Goal: Task Accomplishment & Management: Manage account settings

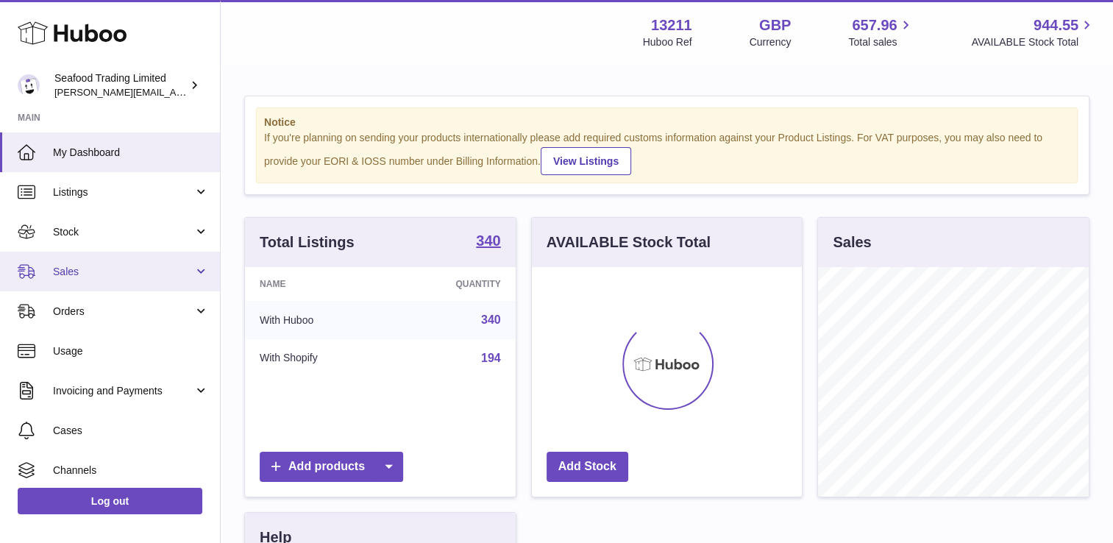
scroll to position [230, 271]
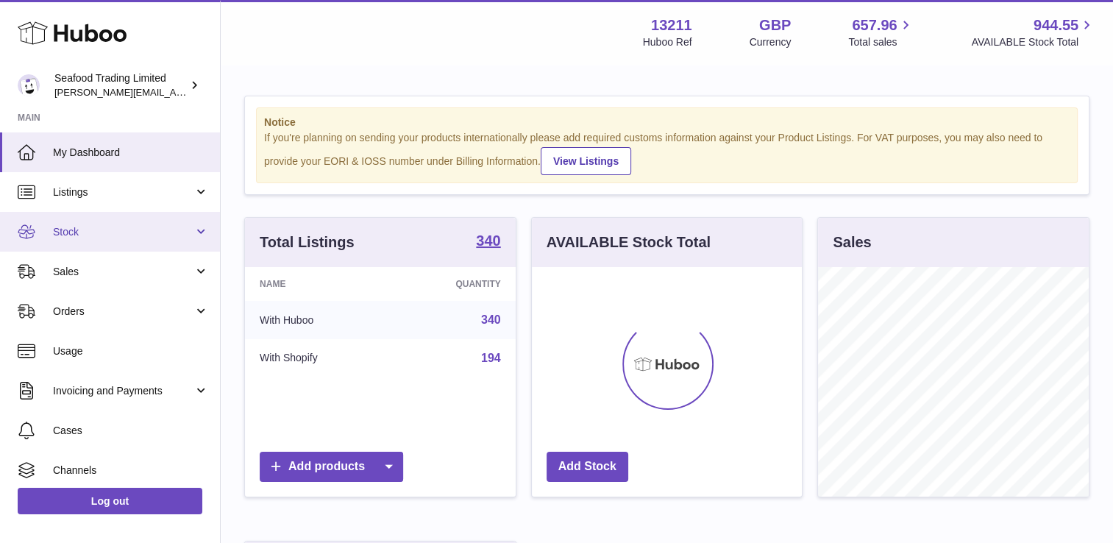
click at [103, 225] on span "Stock" at bounding box center [123, 232] width 141 height 14
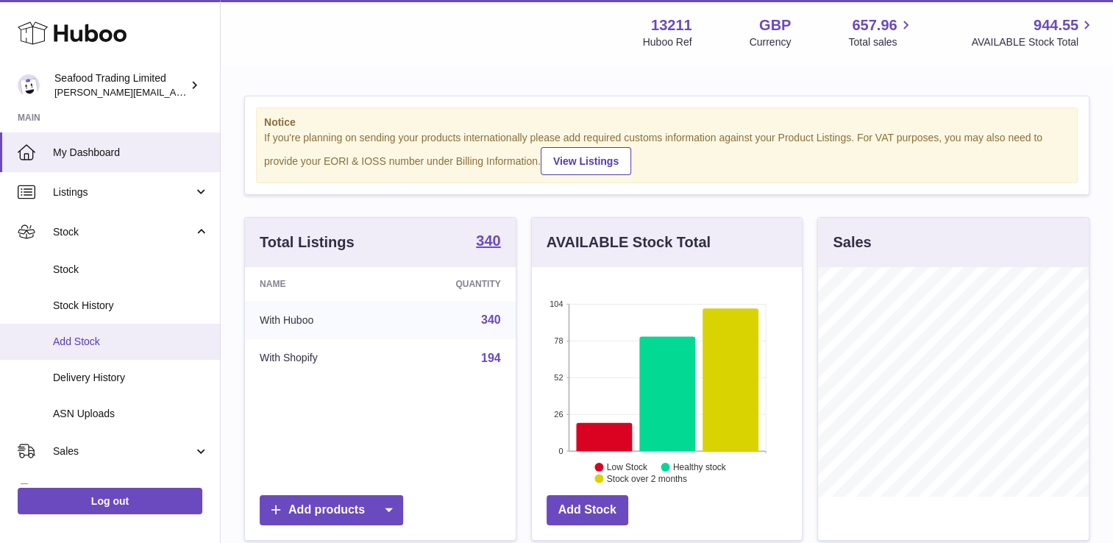
click at [84, 338] on span "Add Stock" at bounding box center [131, 342] width 156 height 14
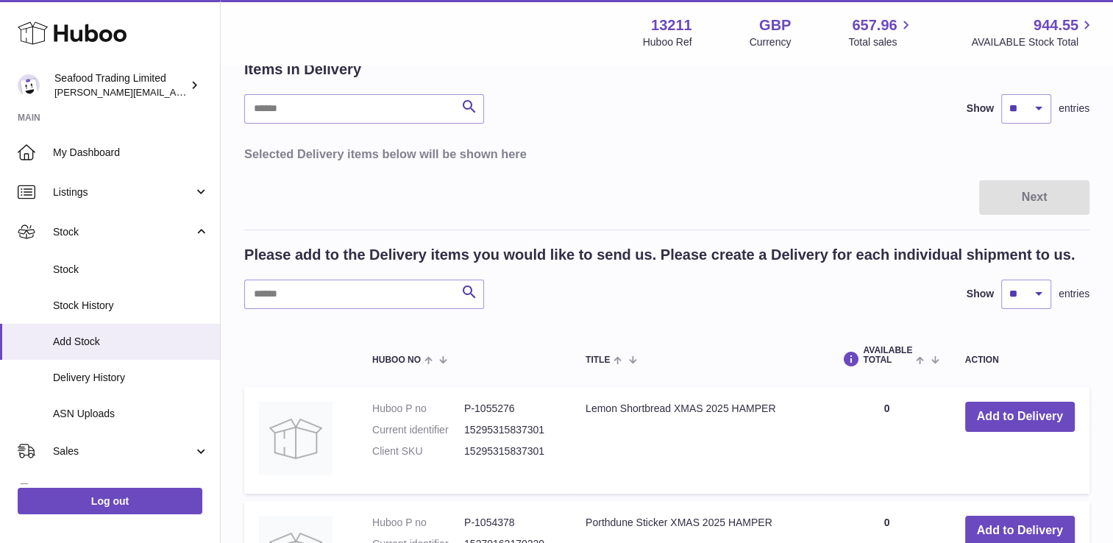
scroll to position [147, 0]
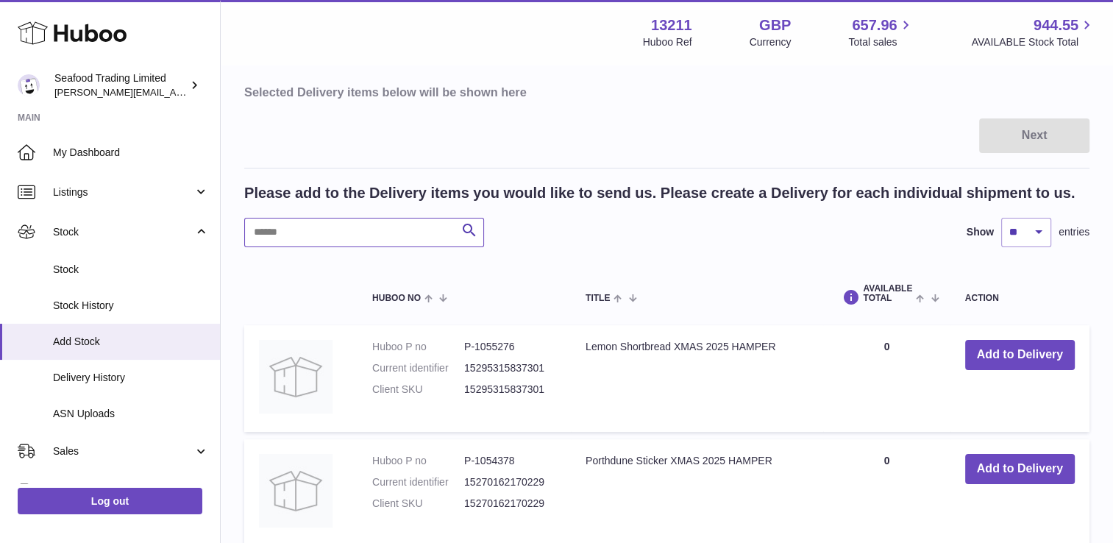
click at [322, 234] on input "text" at bounding box center [364, 232] width 240 height 29
drag, startPoint x: 342, startPoint y: 219, endPoint x: 224, endPoint y: 232, distance: 119.2
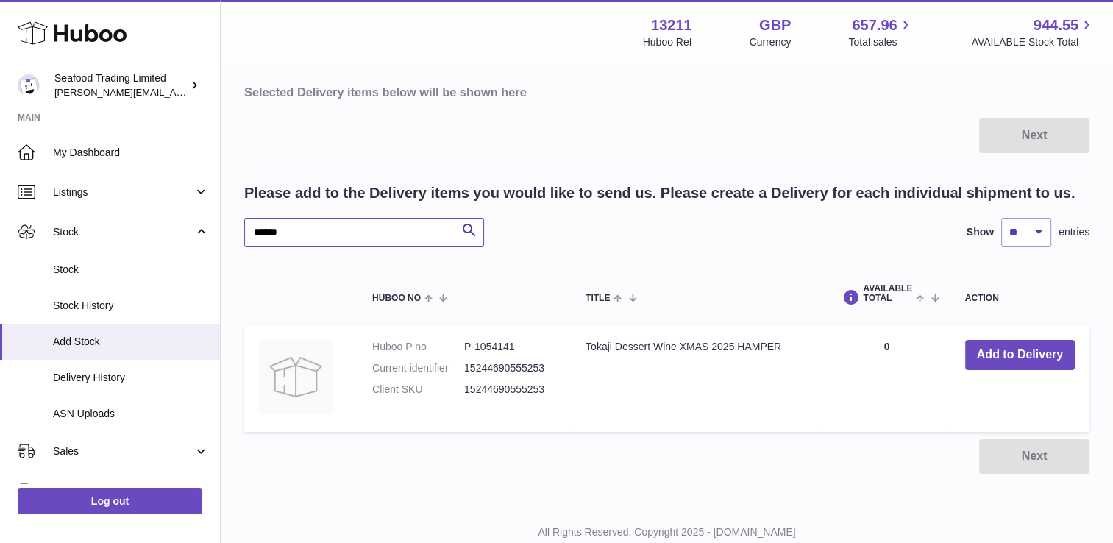
drag, startPoint x: 308, startPoint y: 235, endPoint x: 229, endPoint y: 221, distance: 80.1
click at [229, 221] on div "Create stock delivery - upload to Huboo the delivery details and expected incom…" at bounding box center [667, 211] width 892 height 584
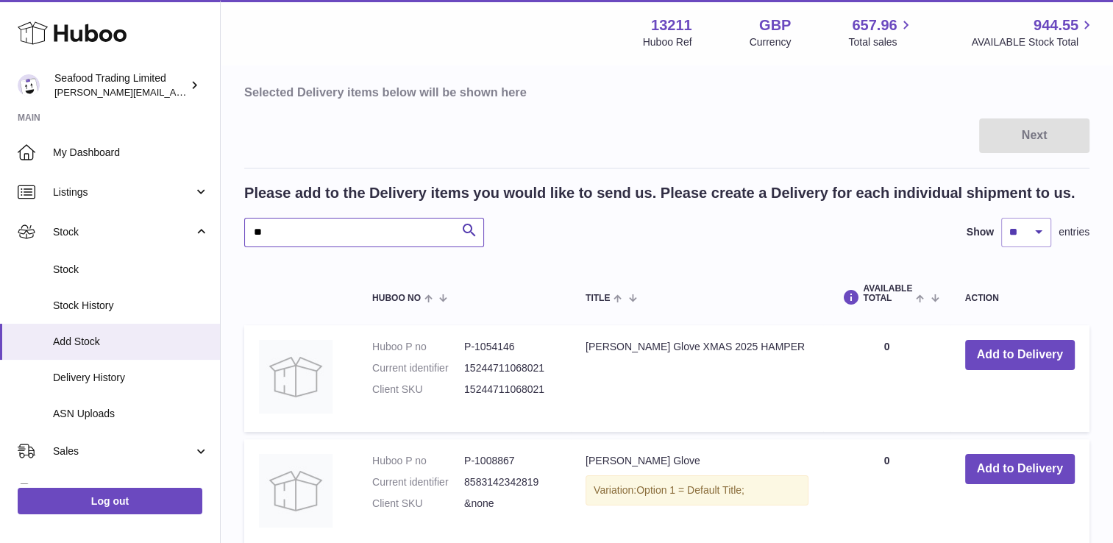
type input "*"
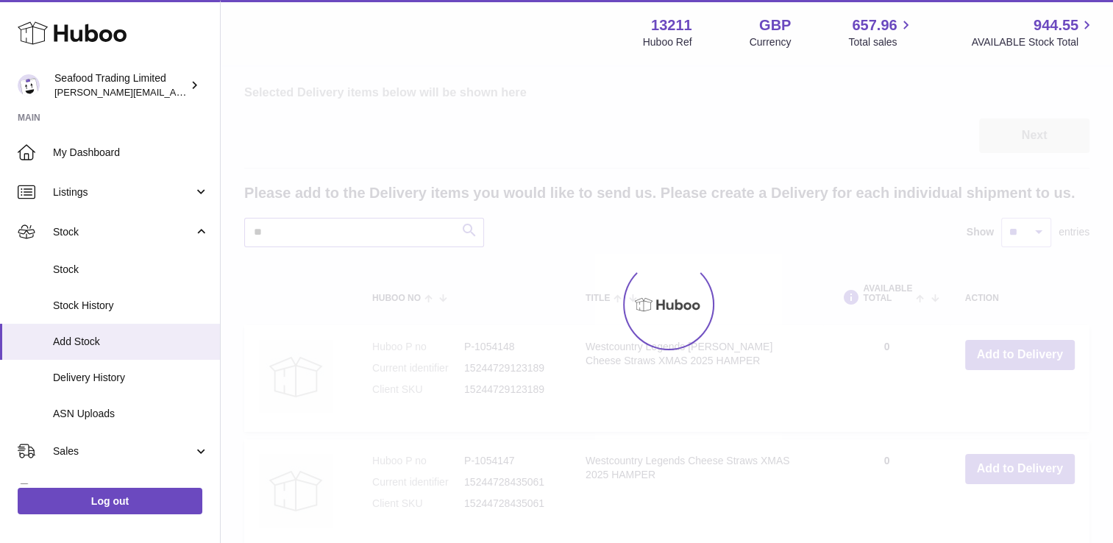
type input "*"
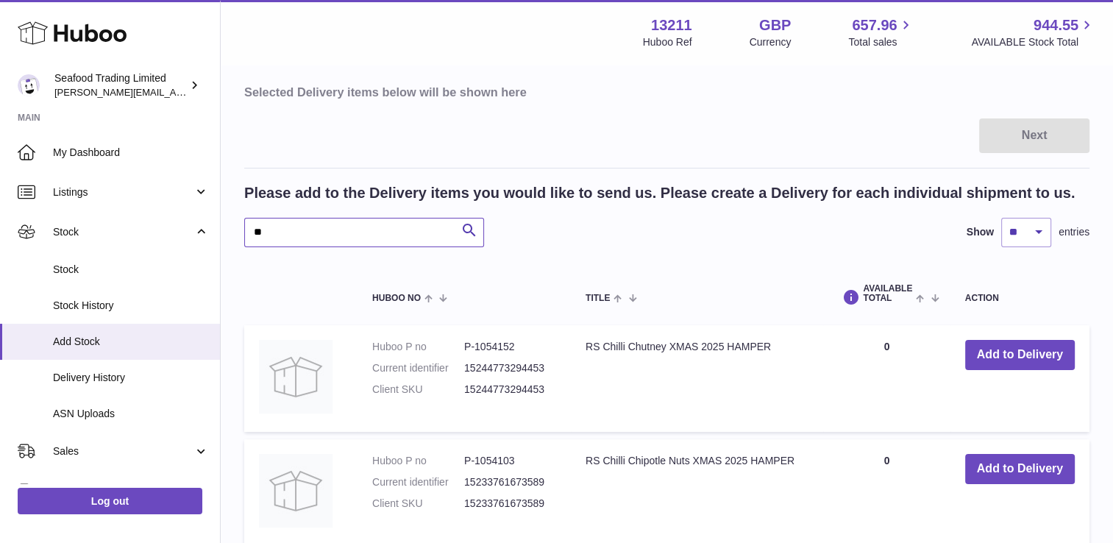
type input "*"
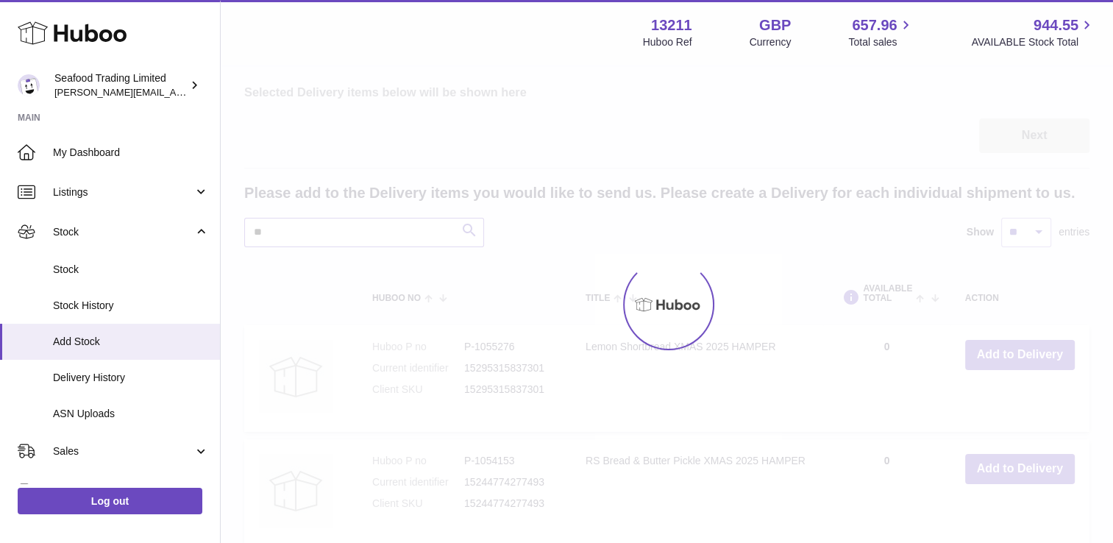
type input "*"
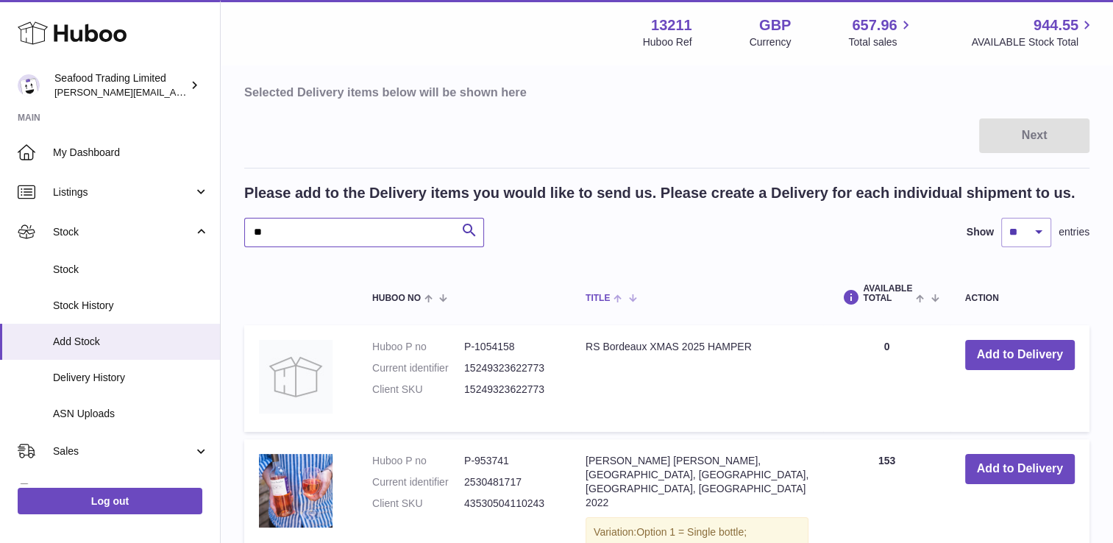
type input "*"
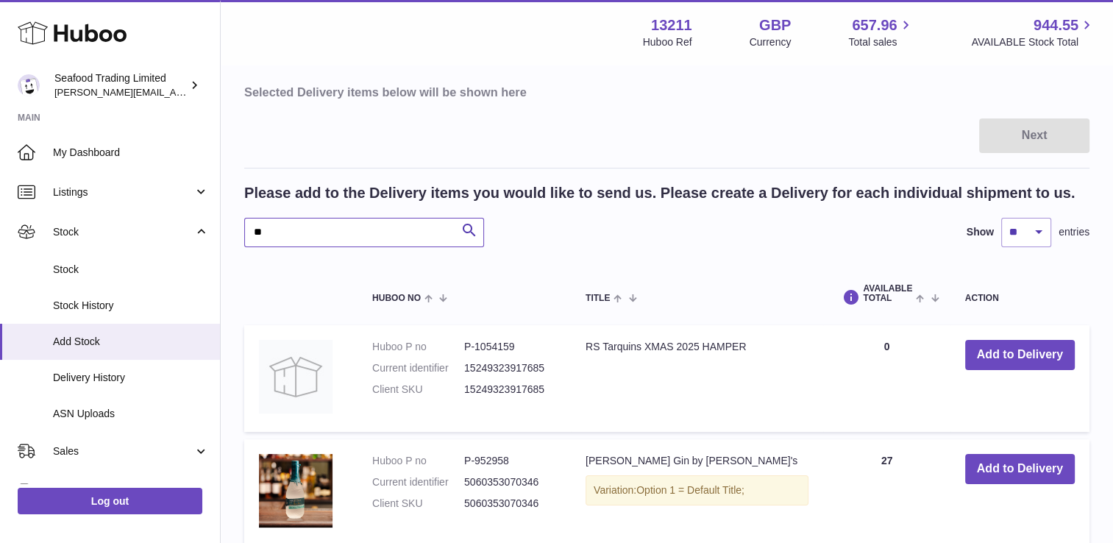
type input "*"
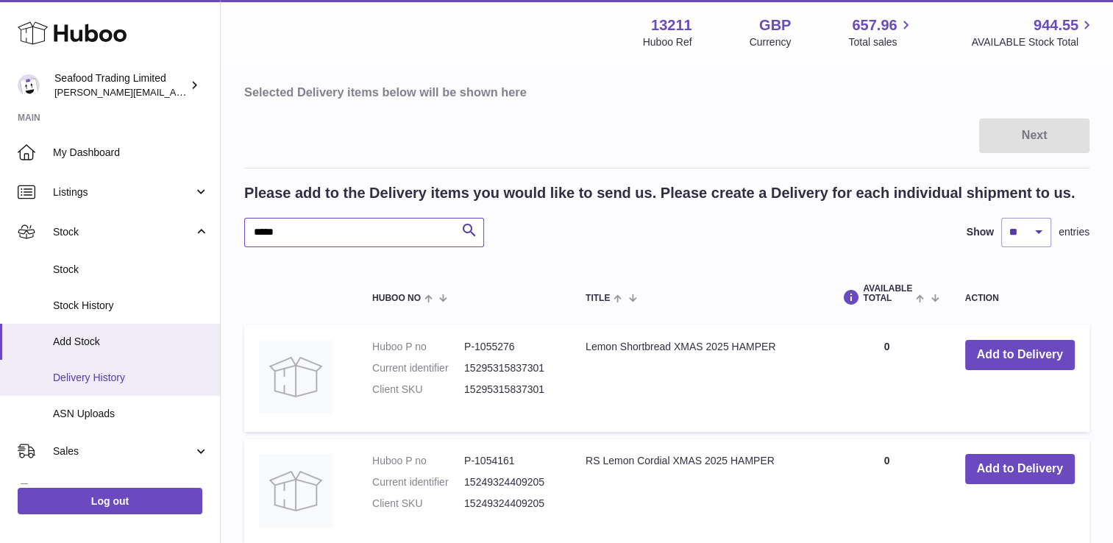
type input "*****"
click at [109, 376] on span "Delivery History" at bounding box center [131, 378] width 156 height 14
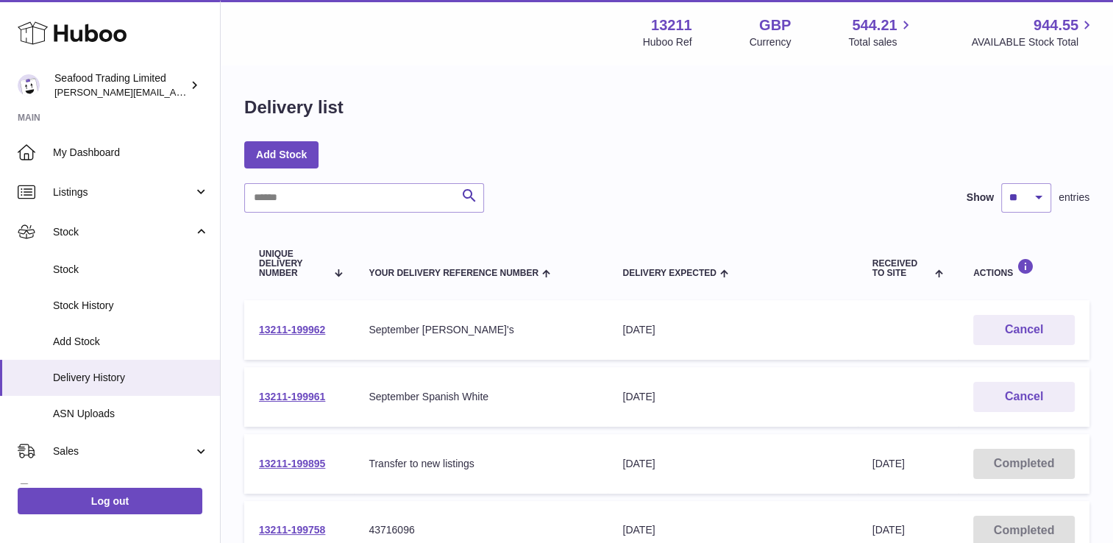
click at [103, 408] on span "ASN Uploads" at bounding box center [131, 414] width 156 height 14
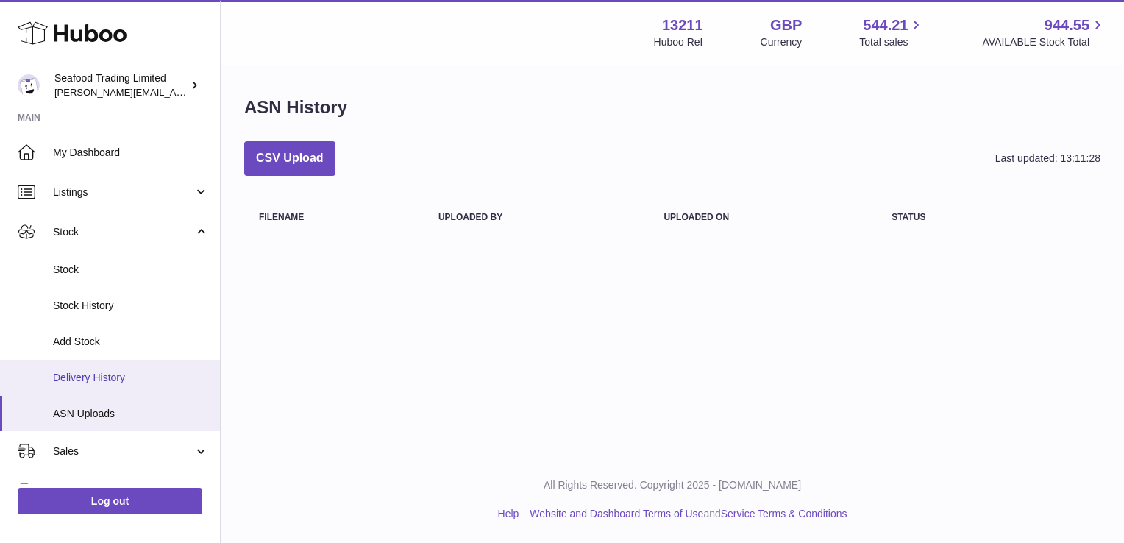
click at [99, 377] on span "Delivery History" at bounding box center [131, 378] width 156 height 14
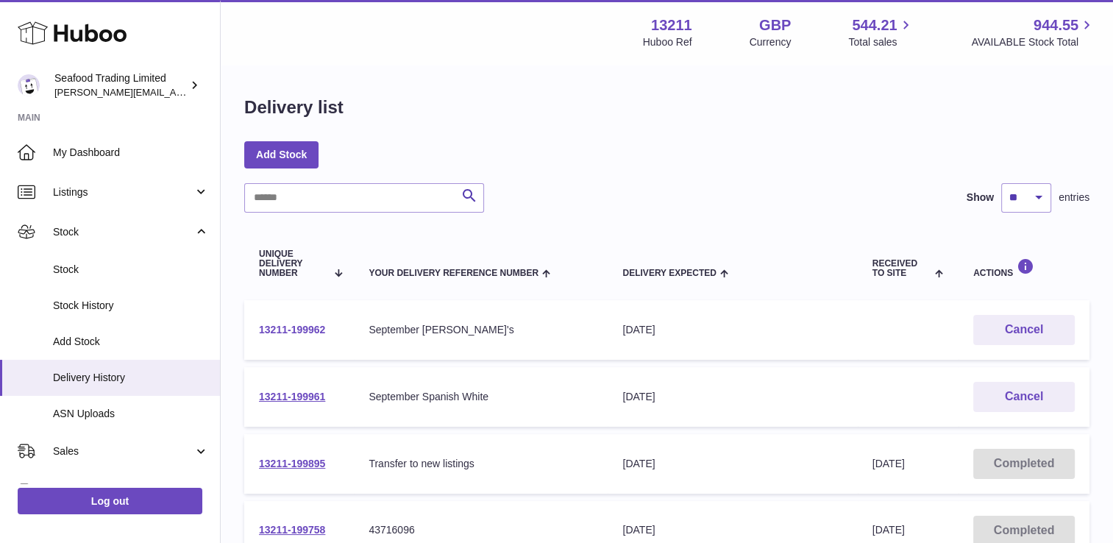
click at [310, 333] on link "13211-199962" at bounding box center [292, 330] width 66 height 12
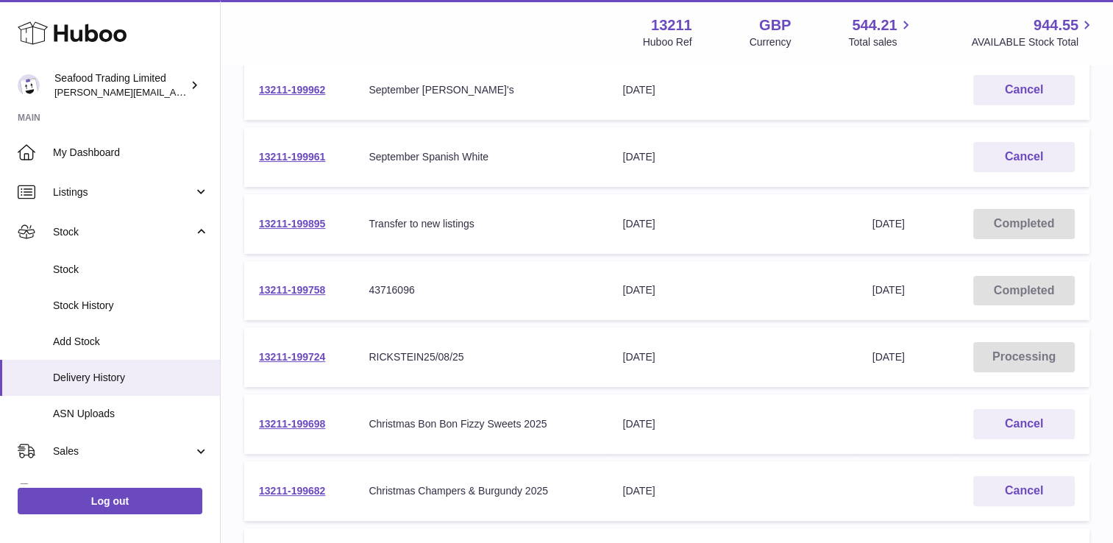
scroll to position [266, 0]
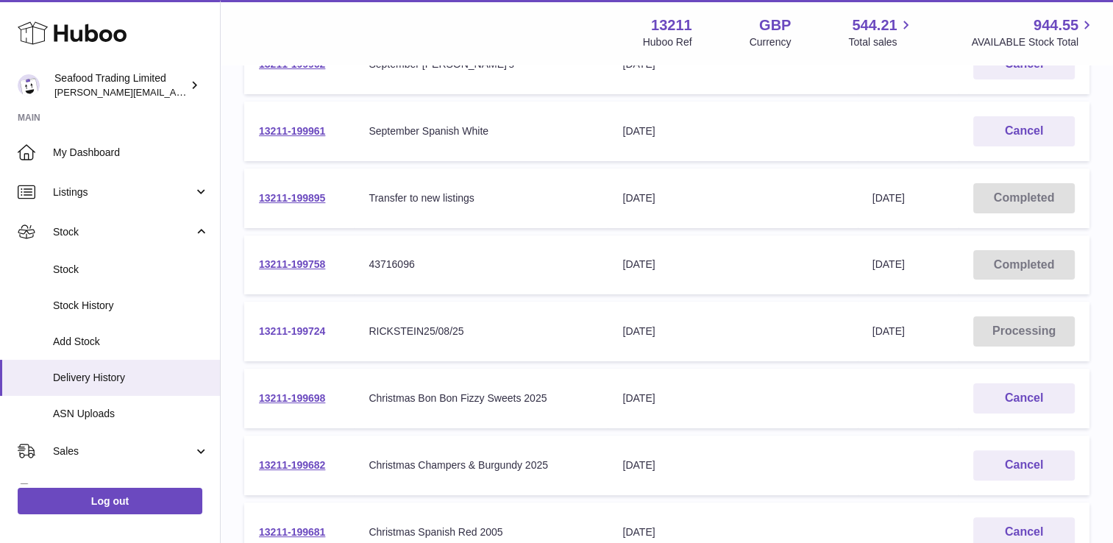
click at [285, 327] on link "13211-199724" at bounding box center [292, 331] width 66 height 12
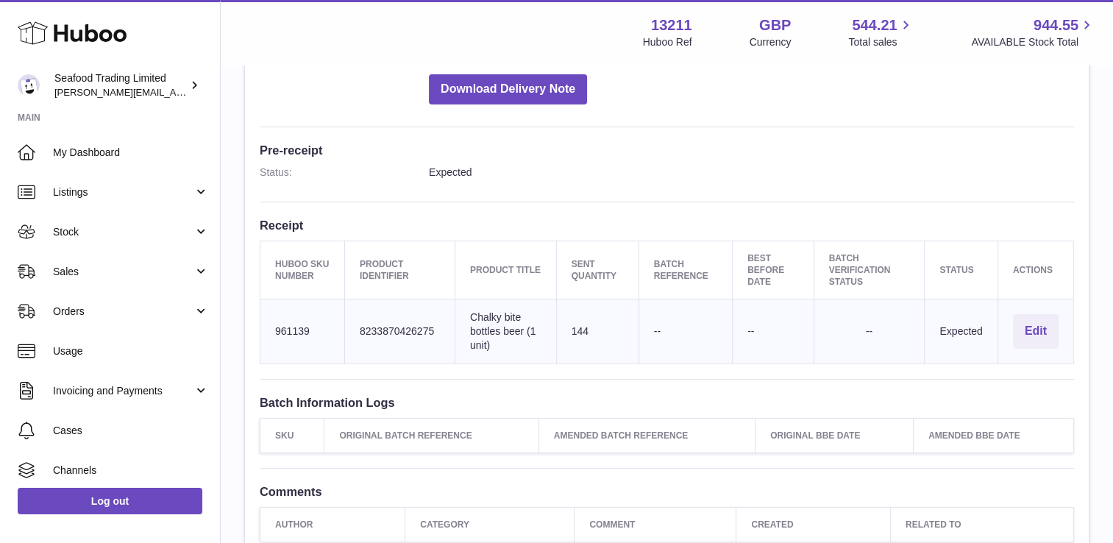
scroll to position [337, 0]
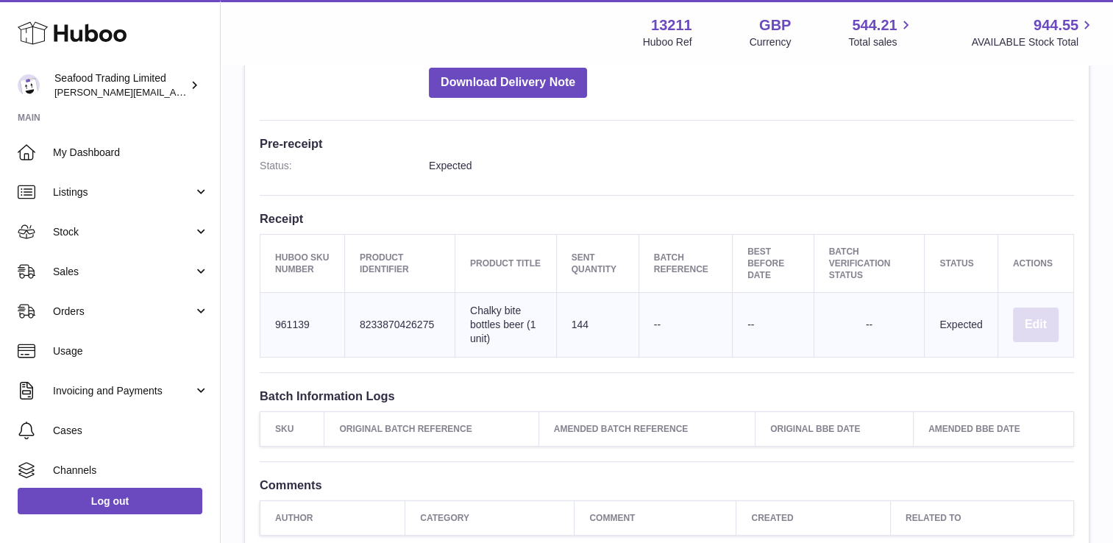
click at [1032, 321] on button "Edit" at bounding box center [1036, 325] width 46 height 35
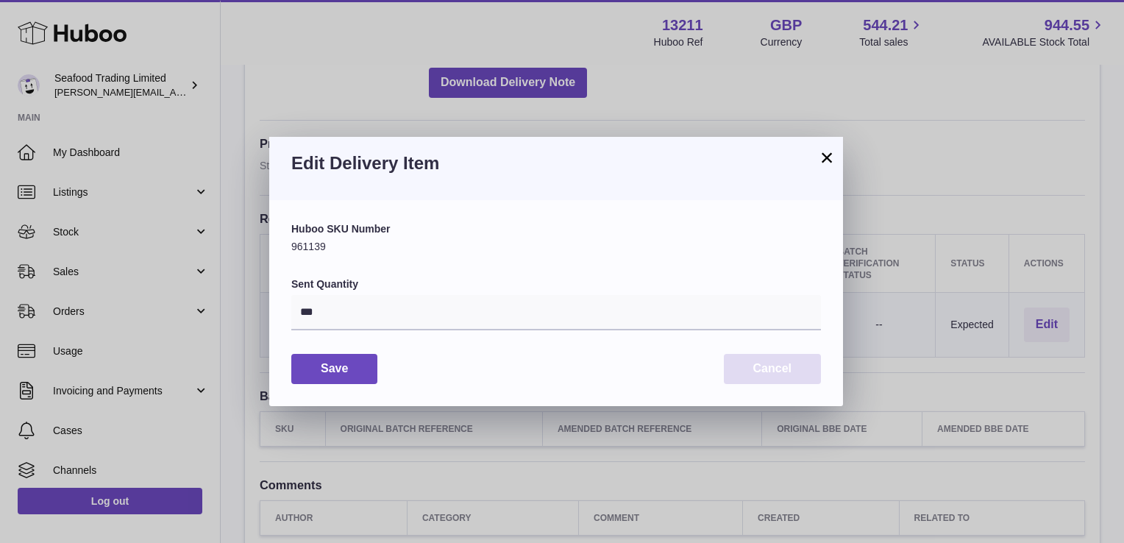
click at [786, 366] on button "Cancel" at bounding box center [772, 369] width 97 height 30
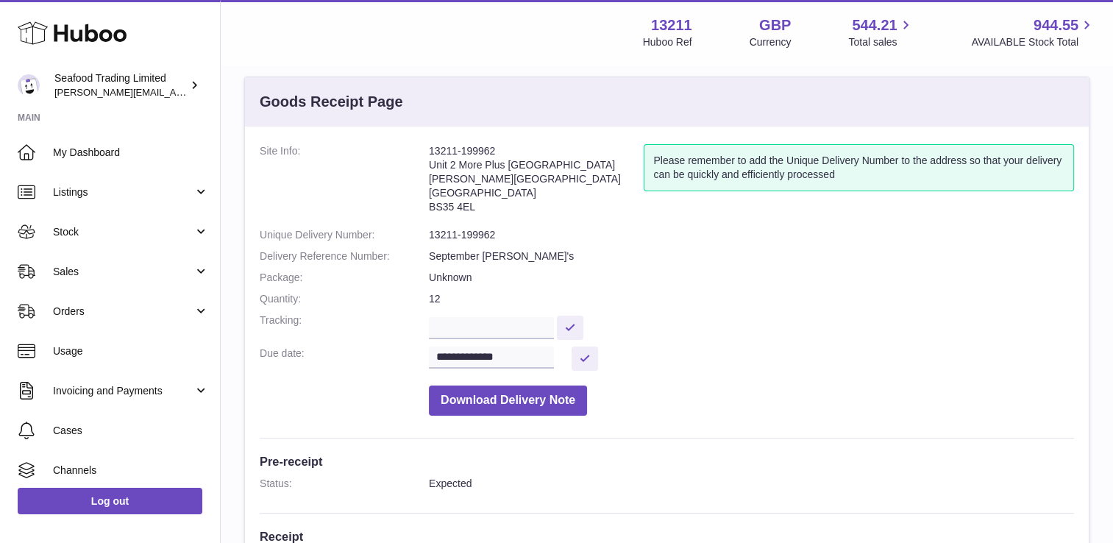
scroll to position [0, 0]
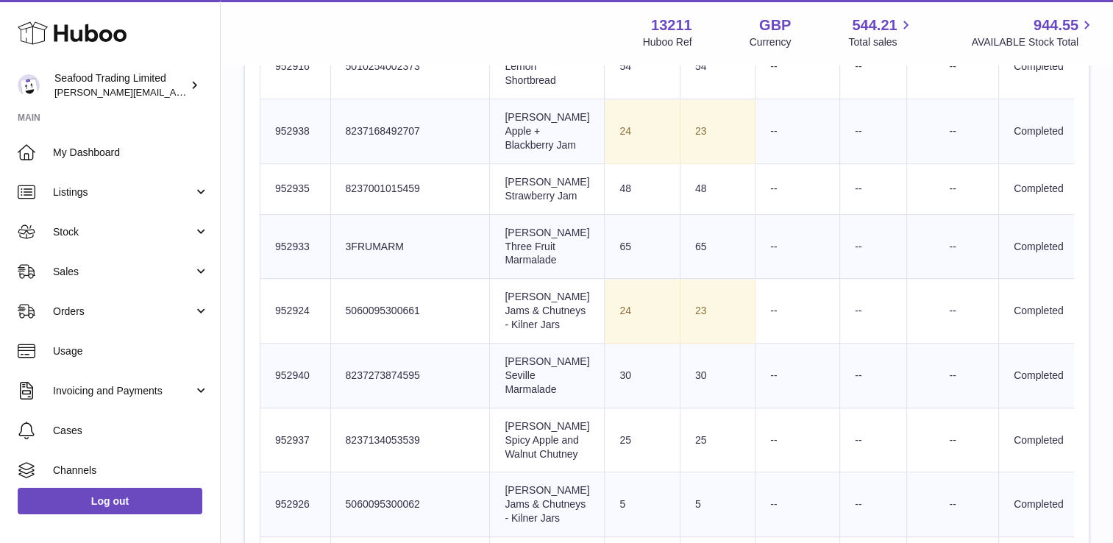
scroll to position [731, 0]
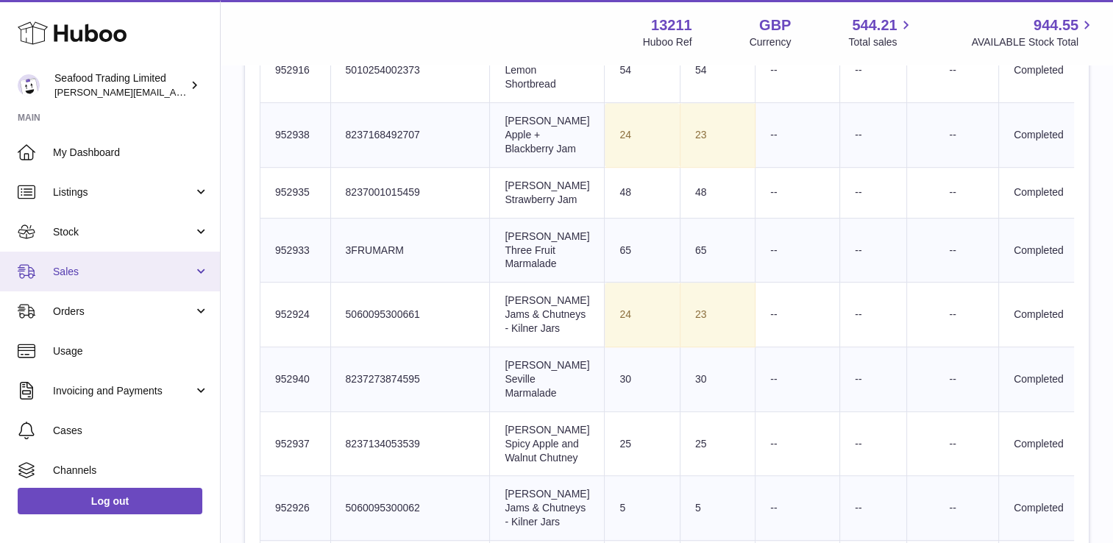
click at [158, 276] on span "Sales" at bounding box center [123, 272] width 141 height 14
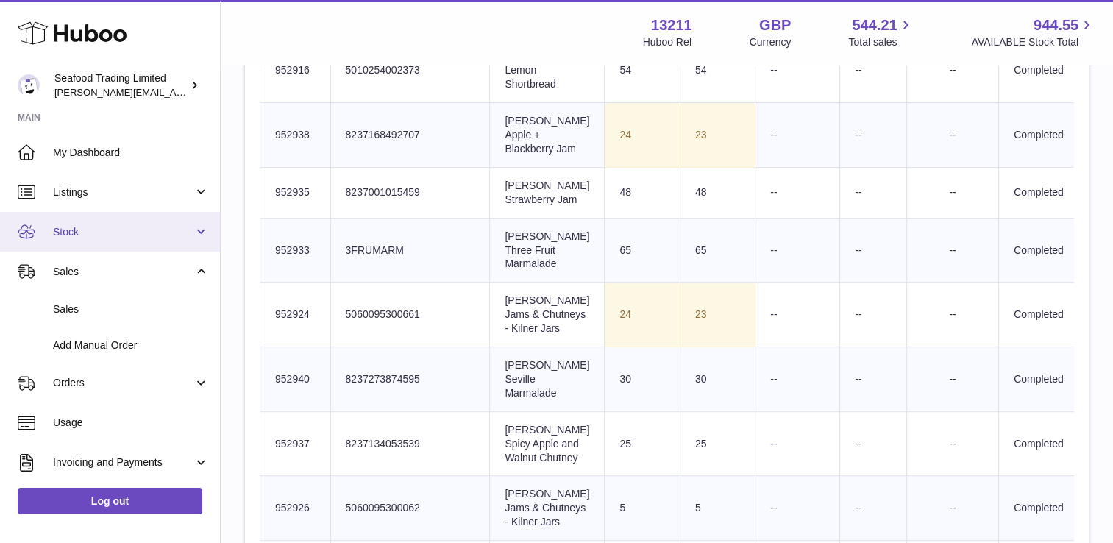
click at [127, 238] on link "Stock" at bounding box center [110, 232] width 220 height 40
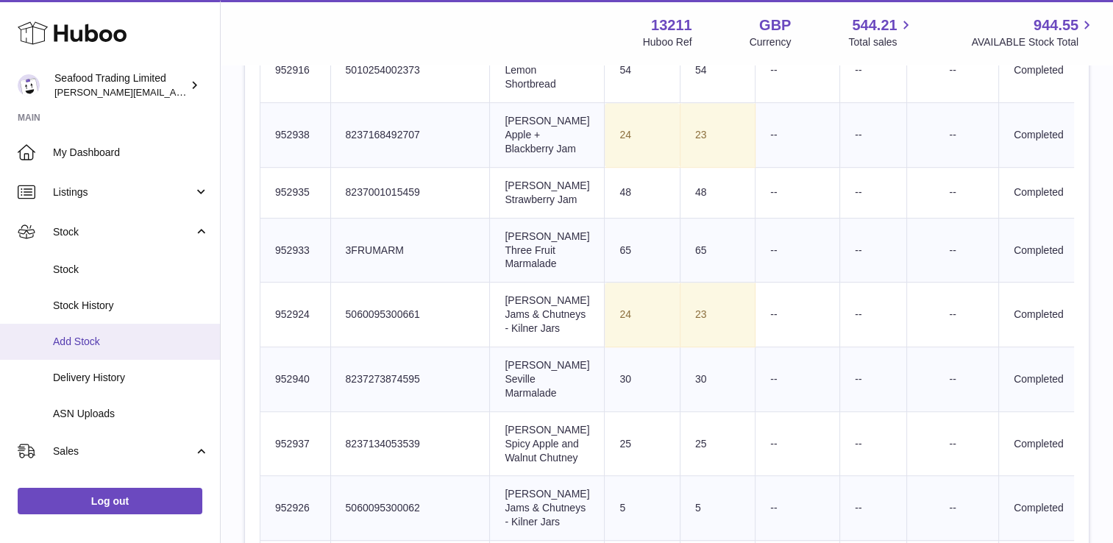
click at [93, 331] on link "Add Stock" at bounding box center [110, 342] width 220 height 36
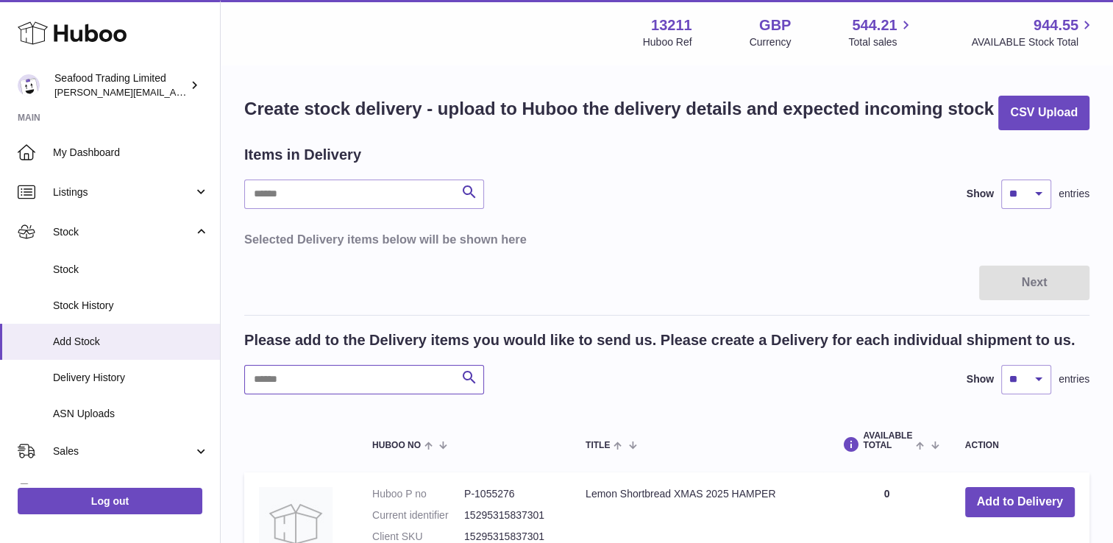
click at [285, 383] on input "text" at bounding box center [364, 379] width 240 height 29
drag, startPoint x: 1112, startPoint y: 166, endPoint x: 1117, endPoint y: 225, distance: 59.8
click at [1113, 225] on html ".st0{fill:#141414;}" at bounding box center [556, 271] width 1113 height 543
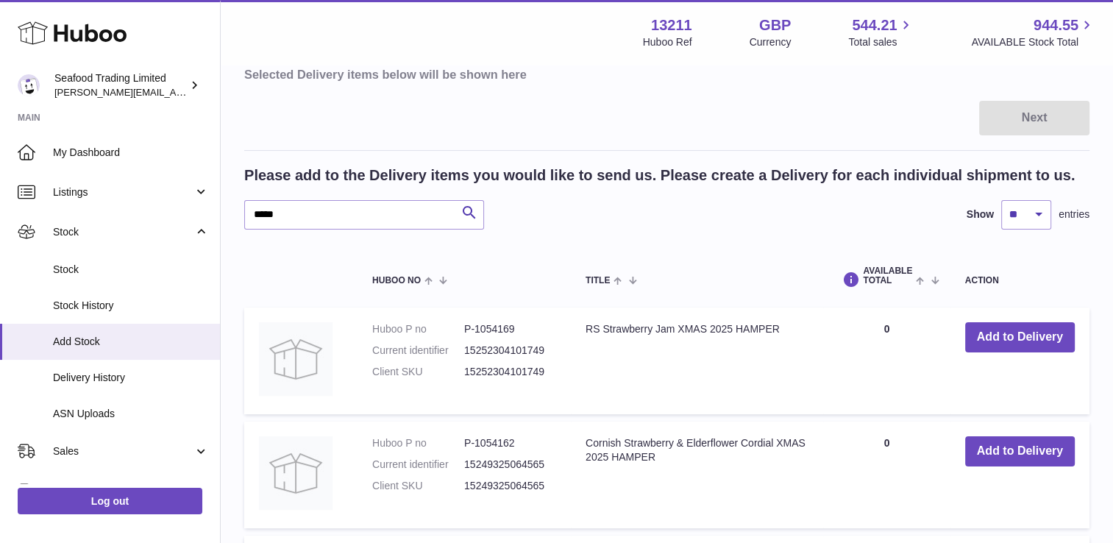
scroll to position [166, 0]
click at [597, 252] on th "Title" at bounding box center [697, 274] width 252 height 49
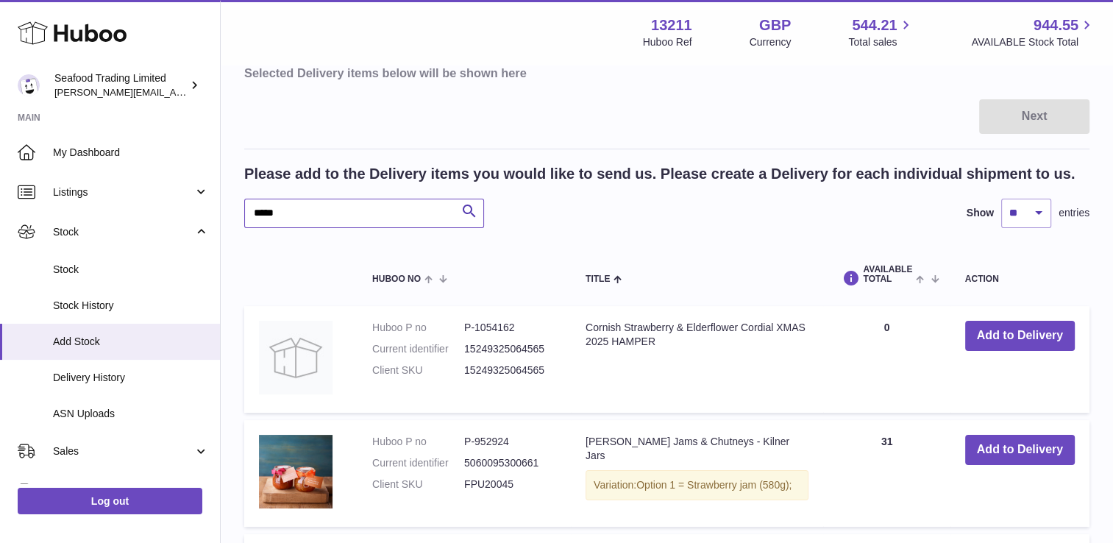
drag, startPoint x: 295, startPoint y: 209, endPoint x: 236, endPoint y: 207, distance: 58.9
click at [236, 207] on div "Create stock delivery - upload to Huboo the delivery details and expected incom…" at bounding box center [667, 477] width 892 height 1154
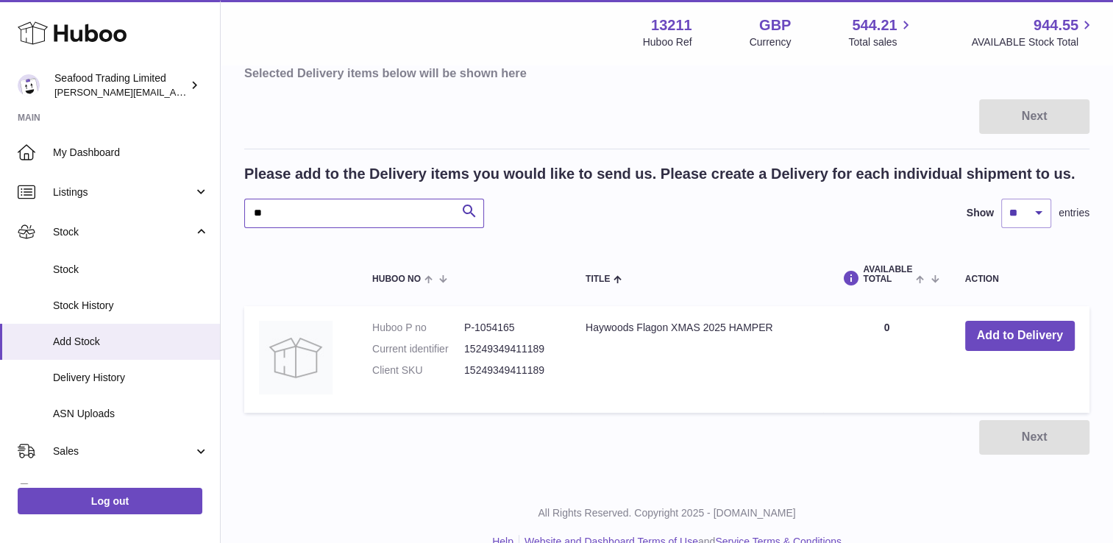
type input "*"
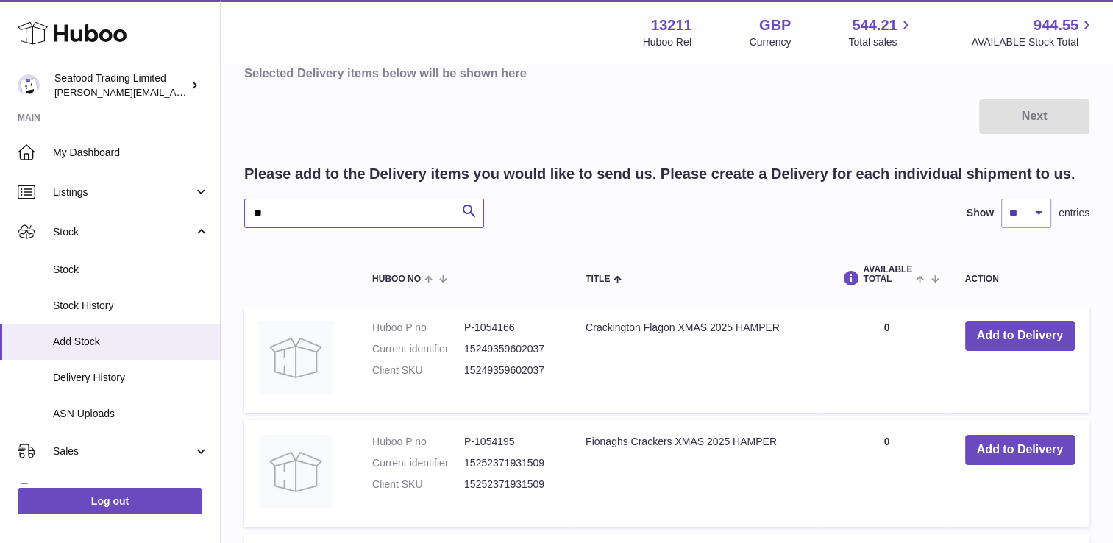
type input "*"
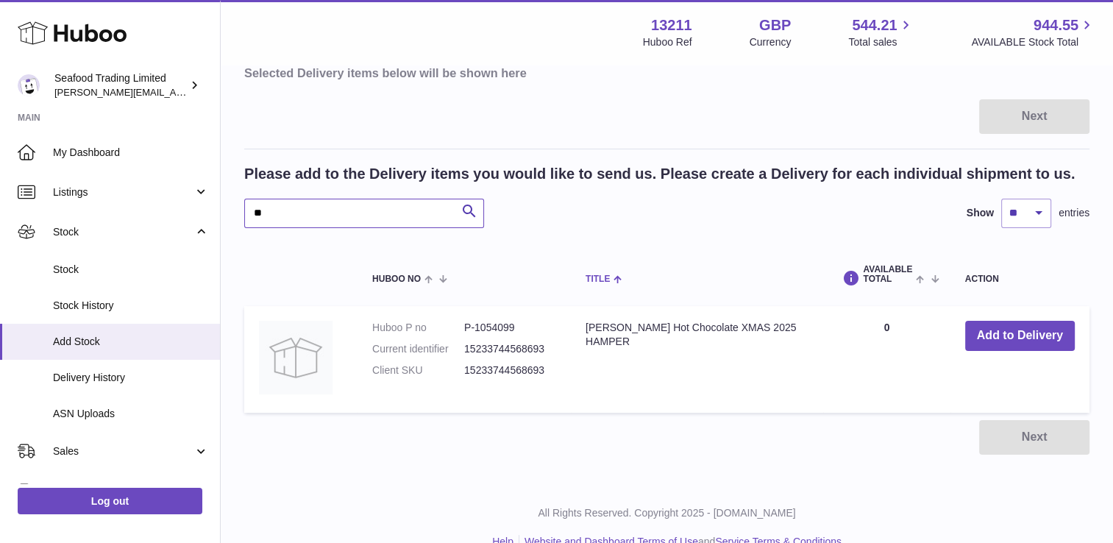
type input "*"
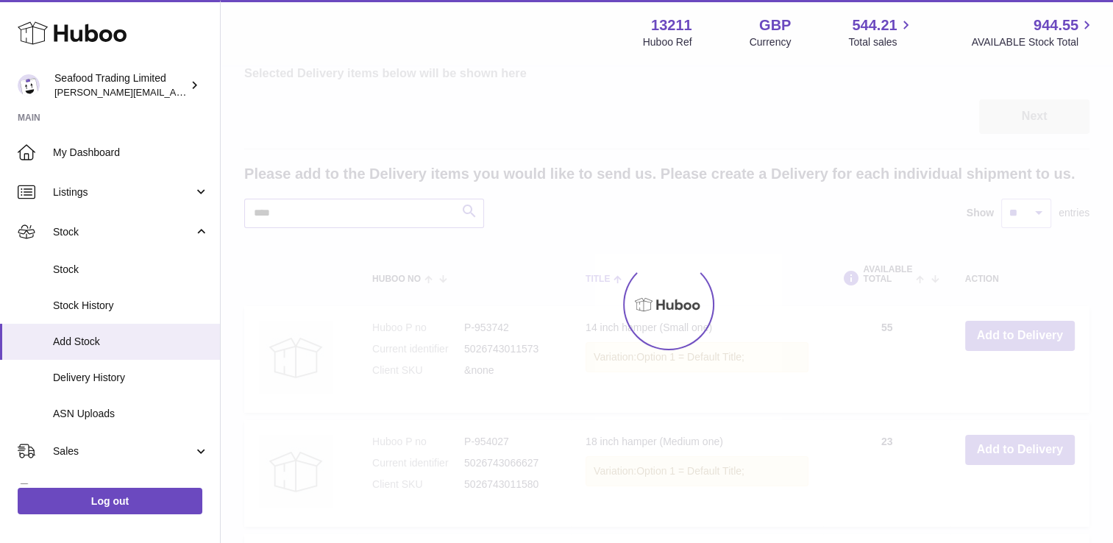
scroll to position [73, 0]
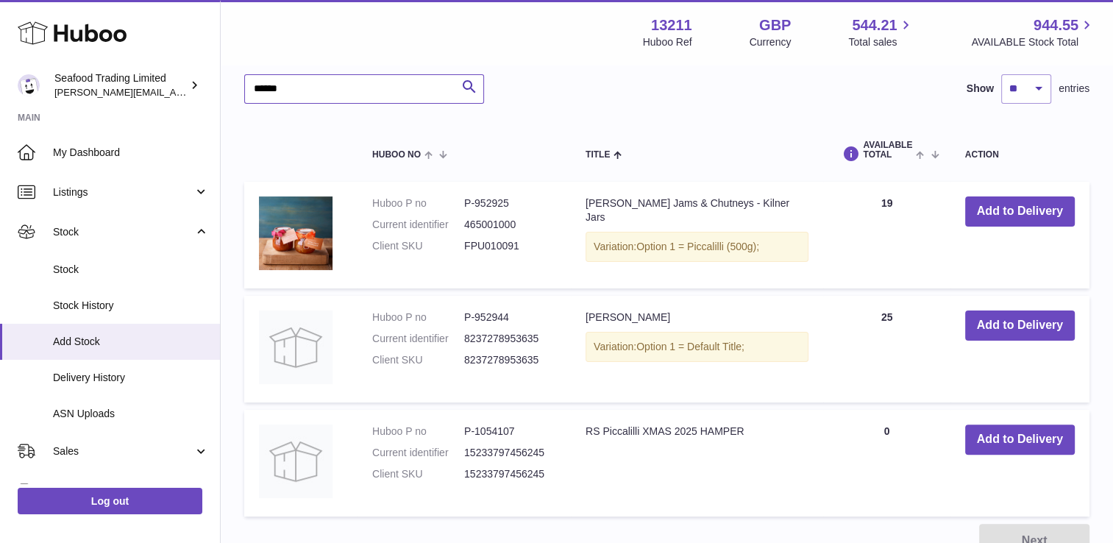
scroll to position [287, 0]
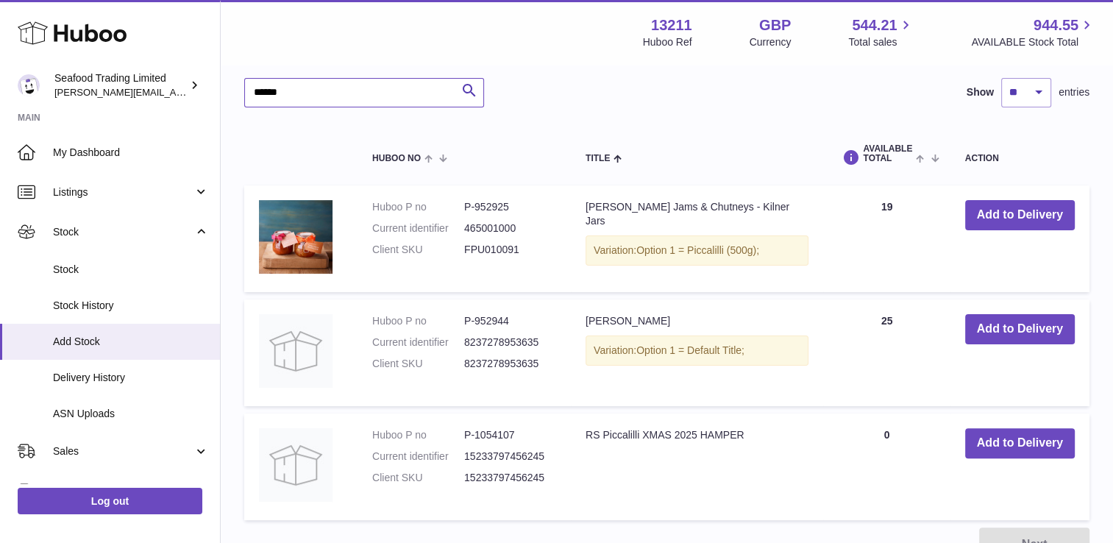
drag, startPoint x: 302, startPoint y: 88, endPoint x: 232, endPoint y: 106, distance: 72.1
click at [232, 106] on div "Create stock delivery - upload to Huboo the delivery details and expected incom…" at bounding box center [667, 185] width 892 height 812
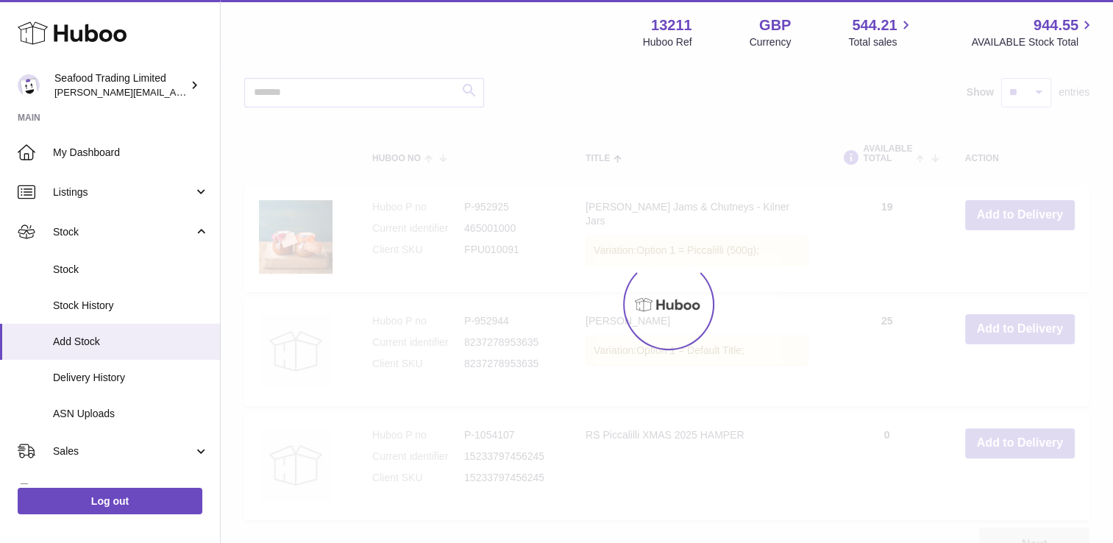
scroll to position [192, 0]
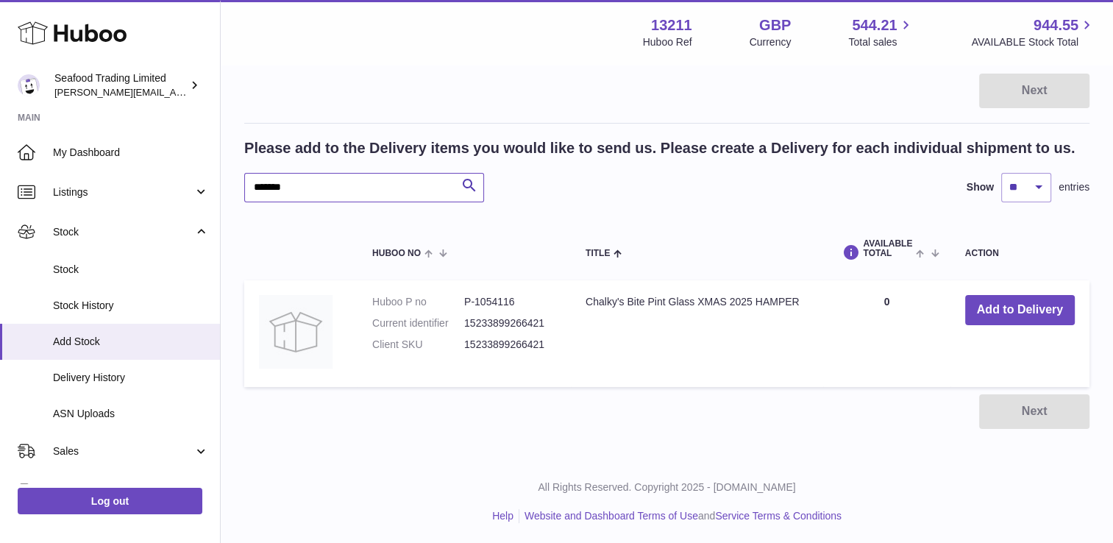
drag, startPoint x: 310, startPoint y: 180, endPoint x: 241, endPoint y: 177, distance: 68.5
click at [241, 177] on div "Create stock delivery - upload to Huboo the delivery details and expected incom…" at bounding box center [667, 166] width 892 height 584
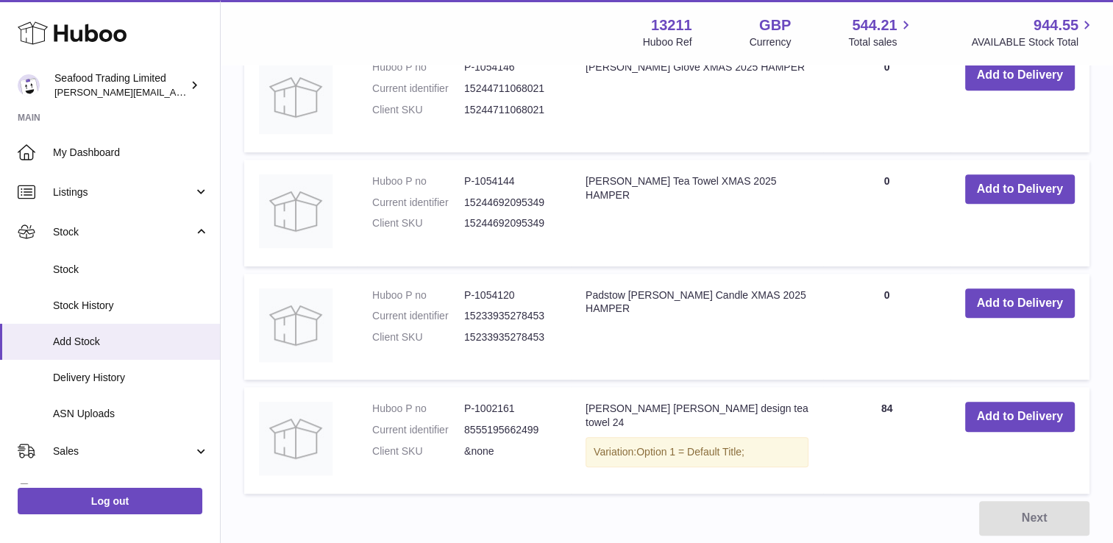
scroll to position [771, 0]
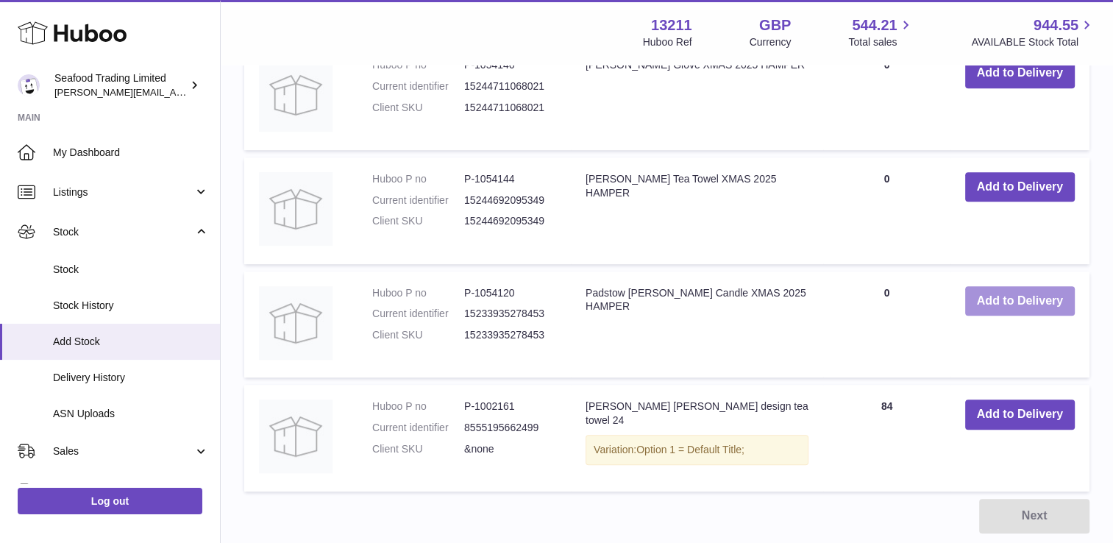
type input "*****"
drag, startPoint x: 1006, startPoint y: 302, endPoint x: 1120, endPoint y: 214, distance: 143.2
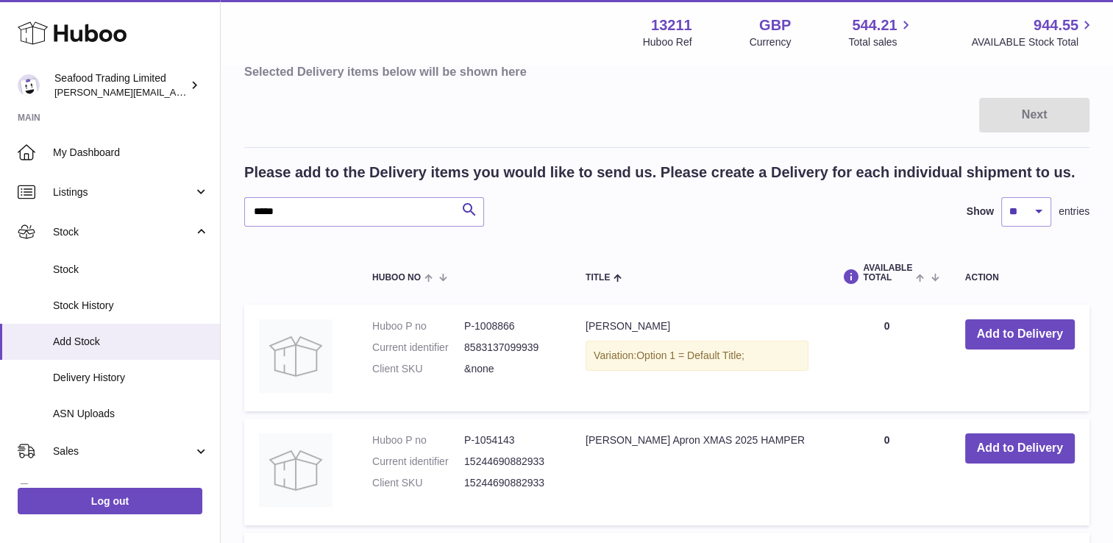
scroll to position [166, 0]
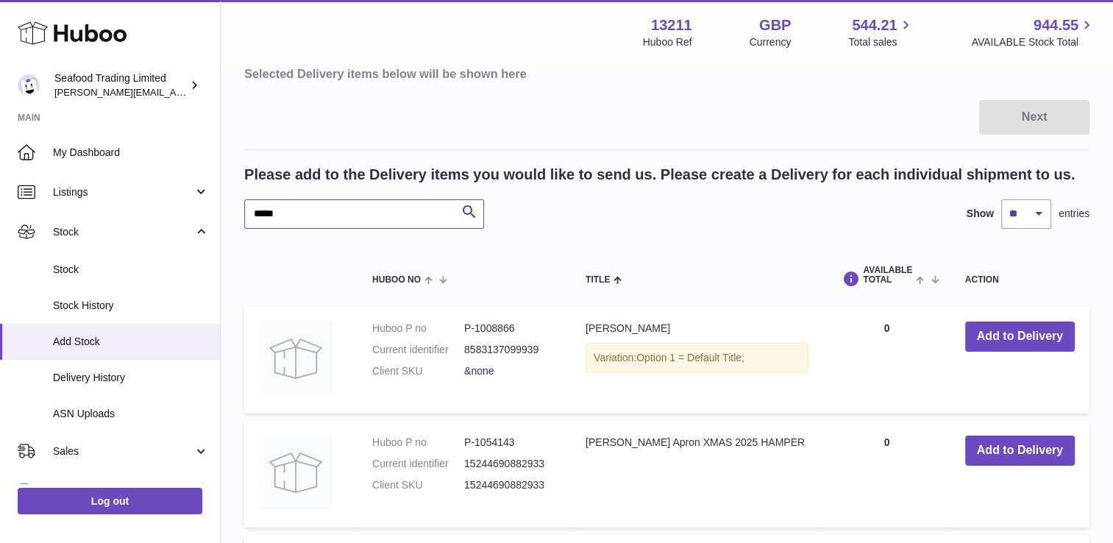
drag, startPoint x: 285, startPoint y: 214, endPoint x: 241, endPoint y: 210, distance: 43.6
click at [241, 210] on div "Create stock delivery - upload to Huboo the delivery details and expected incom…" at bounding box center [667, 535] width 892 height 1268
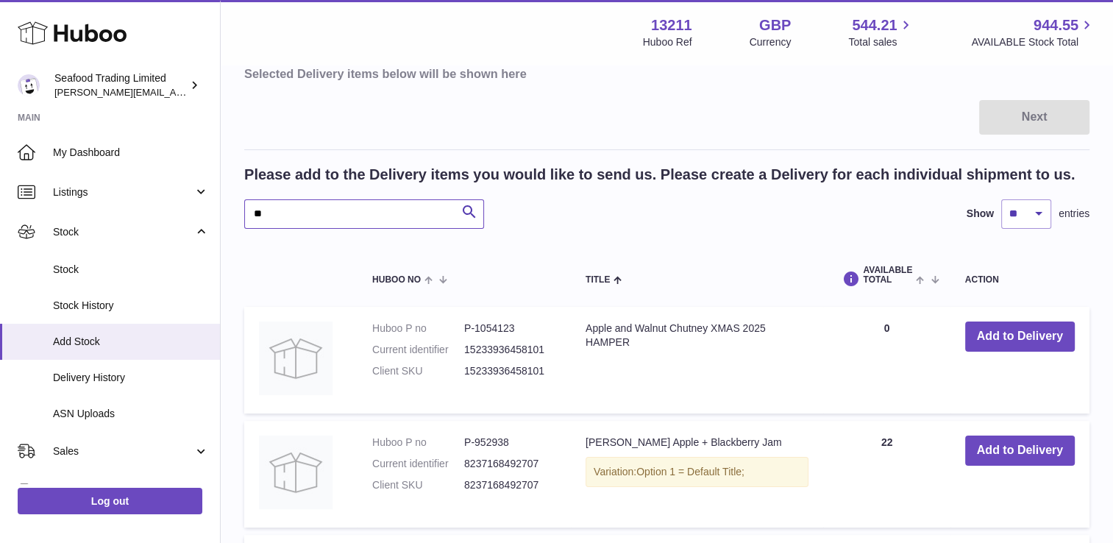
type input "*"
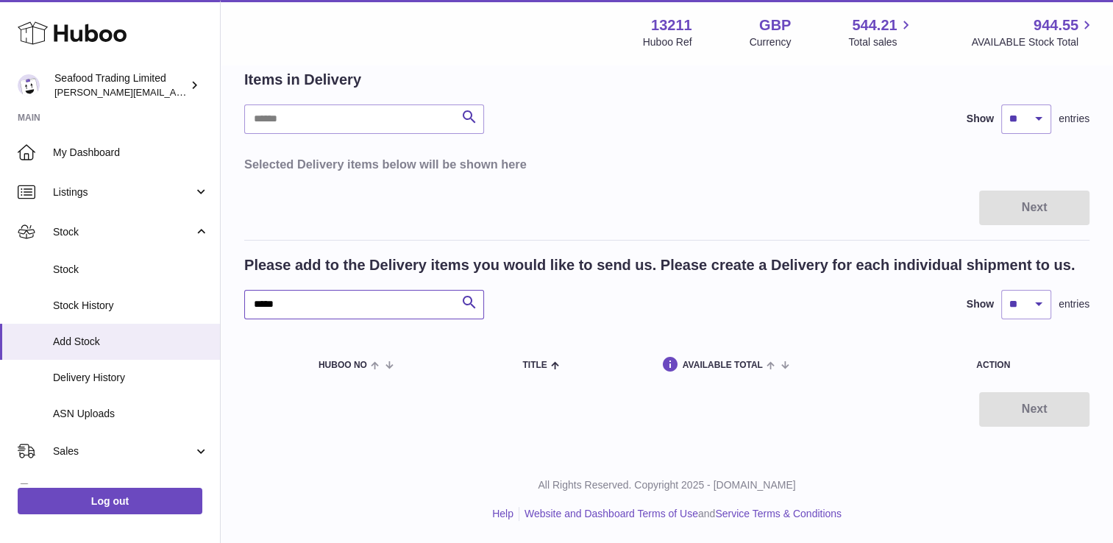
scroll to position [73, 0]
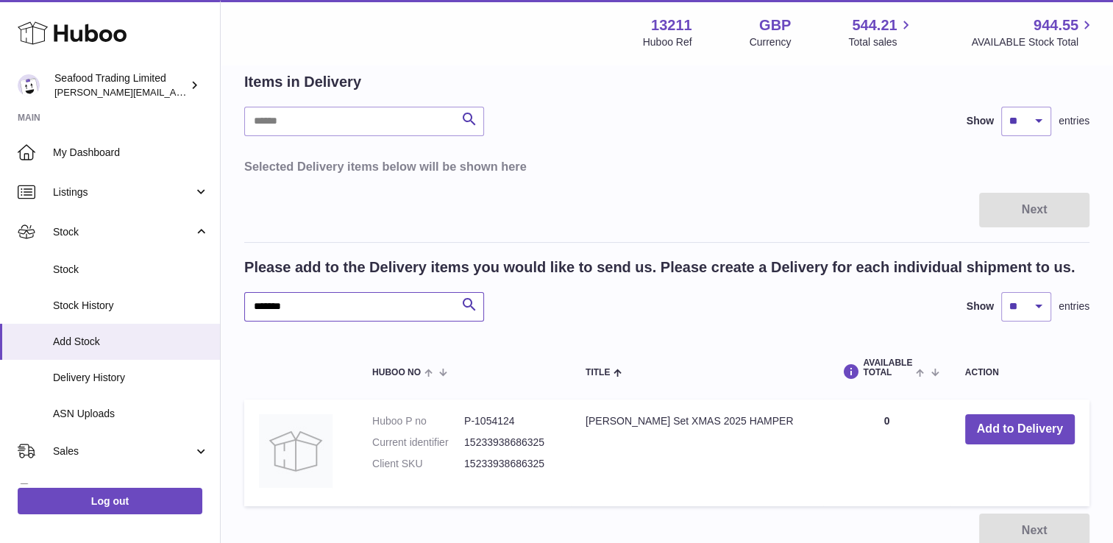
scroll to position [166, 0]
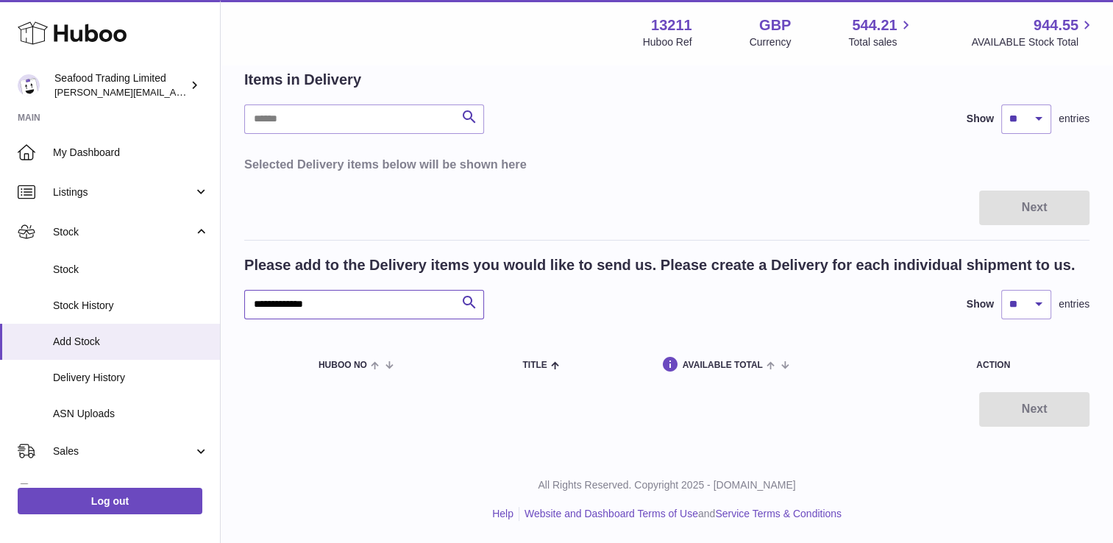
scroll to position [73, 0]
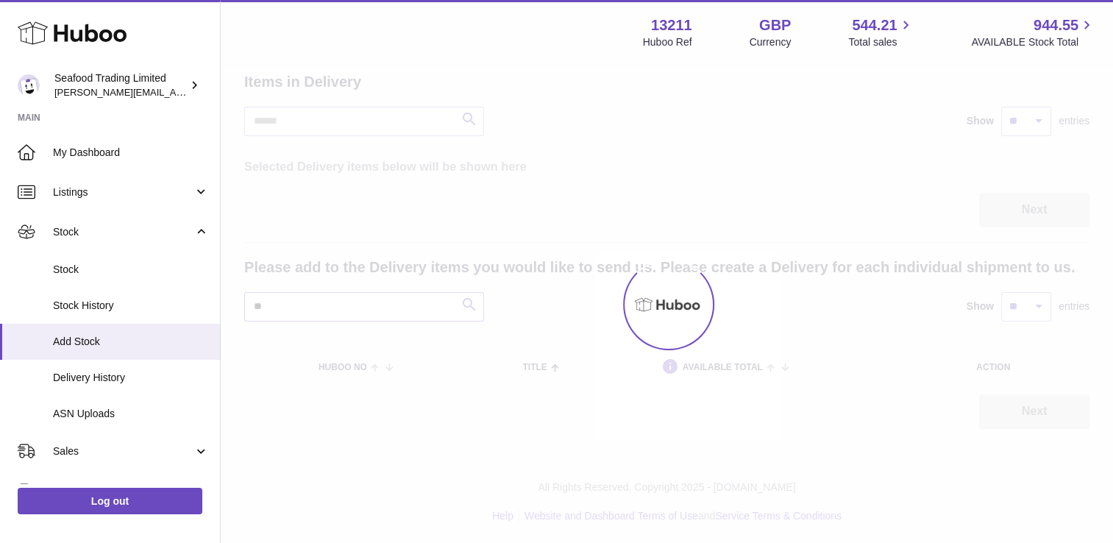
type input "*"
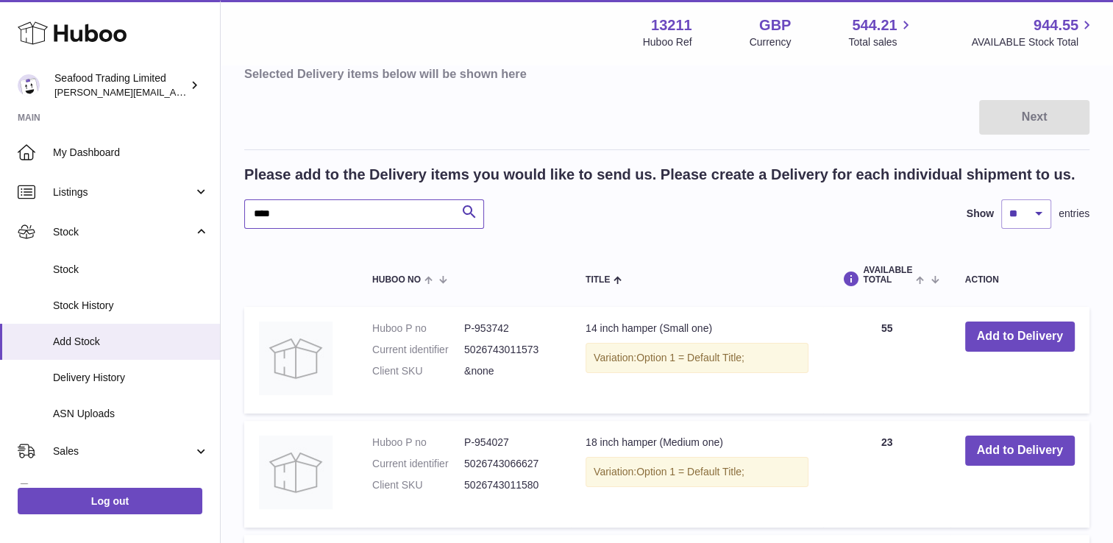
type input "*****"
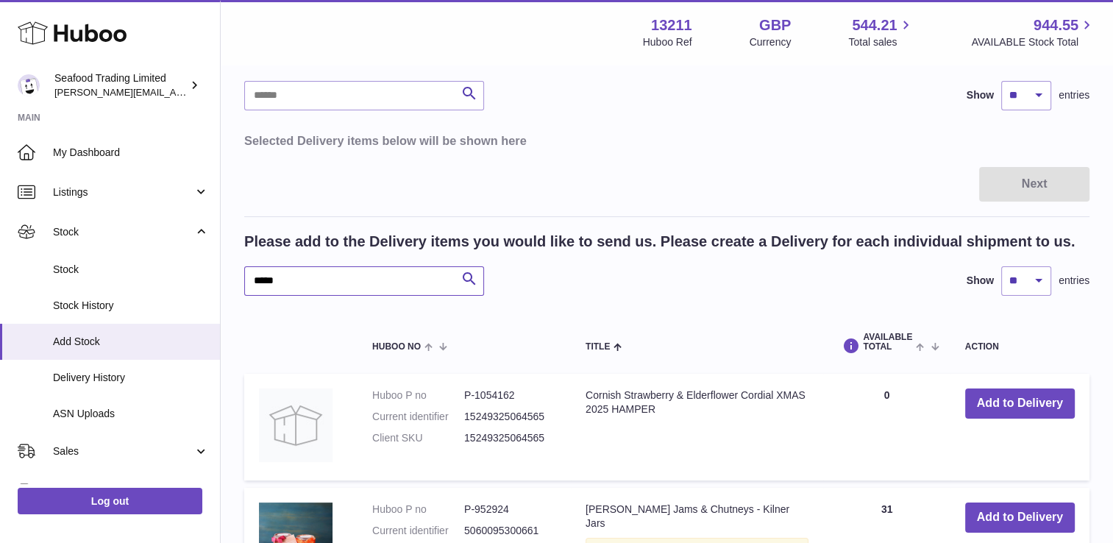
scroll to position [97, 0]
drag, startPoint x: 288, startPoint y: 290, endPoint x: 241, endPoint y: 287, distance: 47.2
click at [241, 287] on div "Create stock delivery - upload to Huboo the delivery details and expected incom…" at bounding box center [667, 546] width 892 height 1154
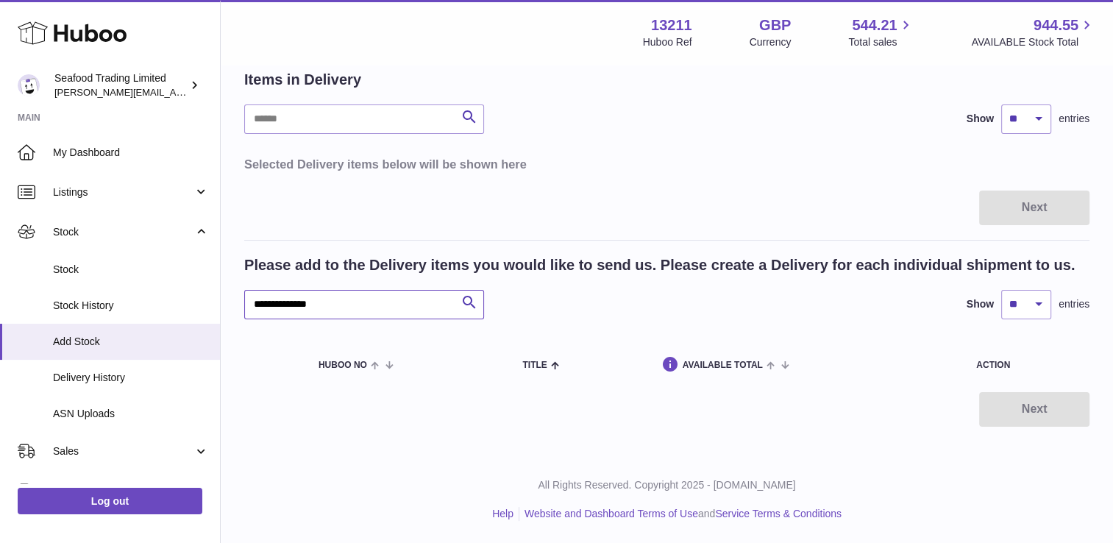
scroll to position [73, 0]
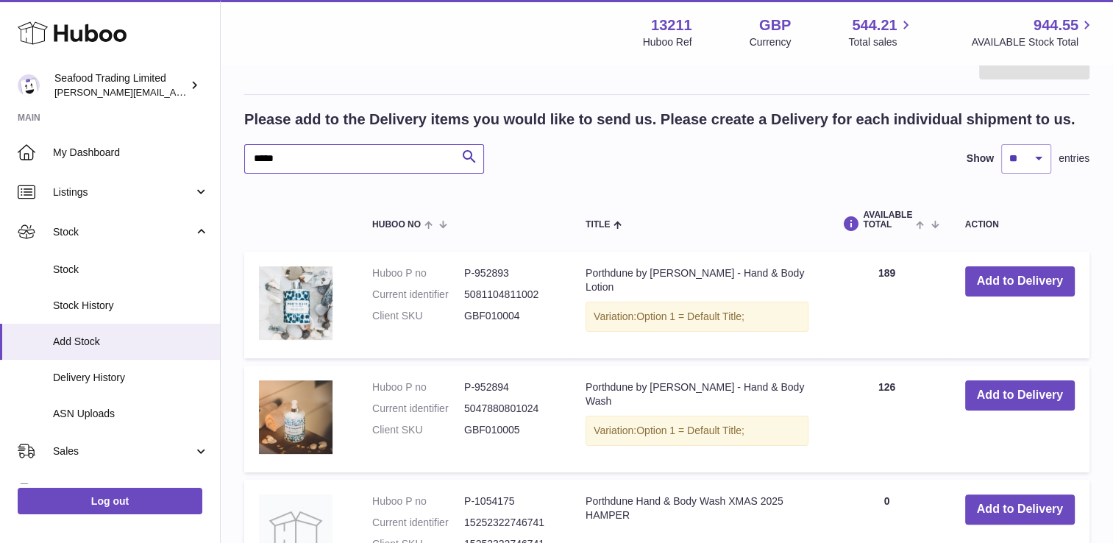
scroll to position [162, 0]
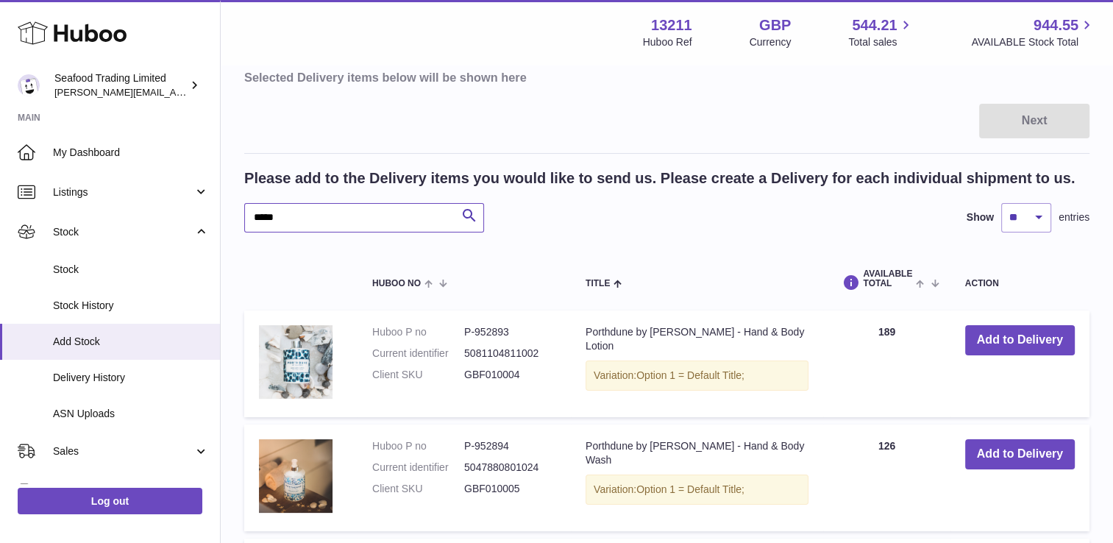
drag, startPoint x: 299, startPoint y: 214, endPoint x: 230, endPoint y: 222, distance: 70.4
click at [230, 222] on div "Create stock delivery - upload to Huboo the delivery details and expected incom…" at bounding box center [667, 367] width 892 height 926
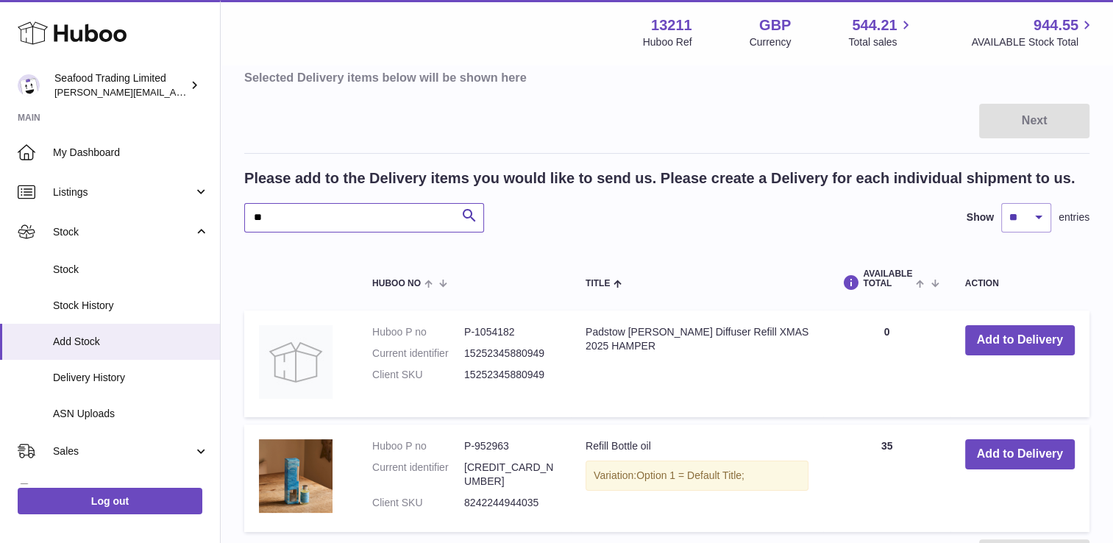
type input "*"
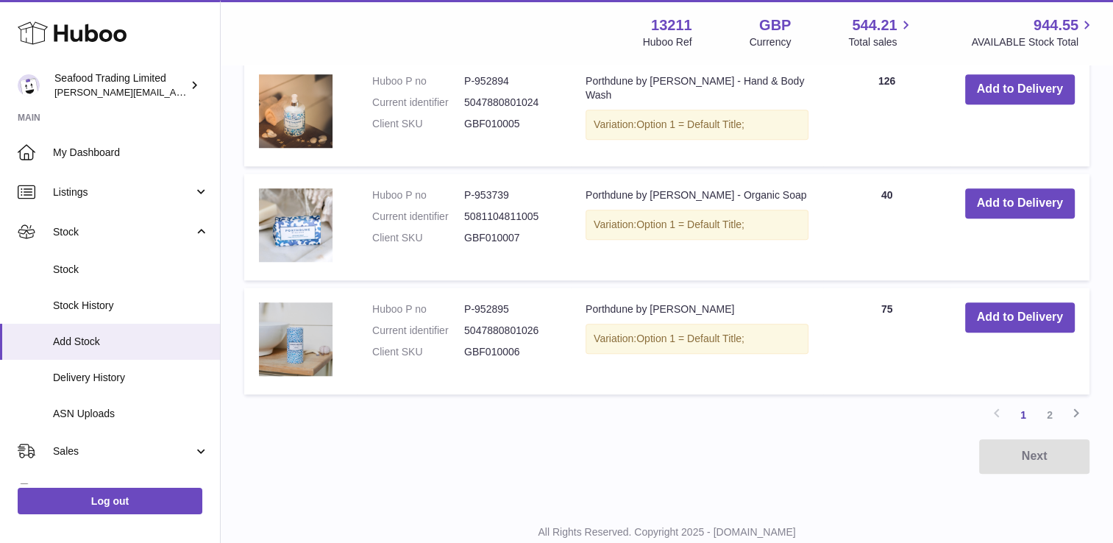
scroll to position [1255, 0]
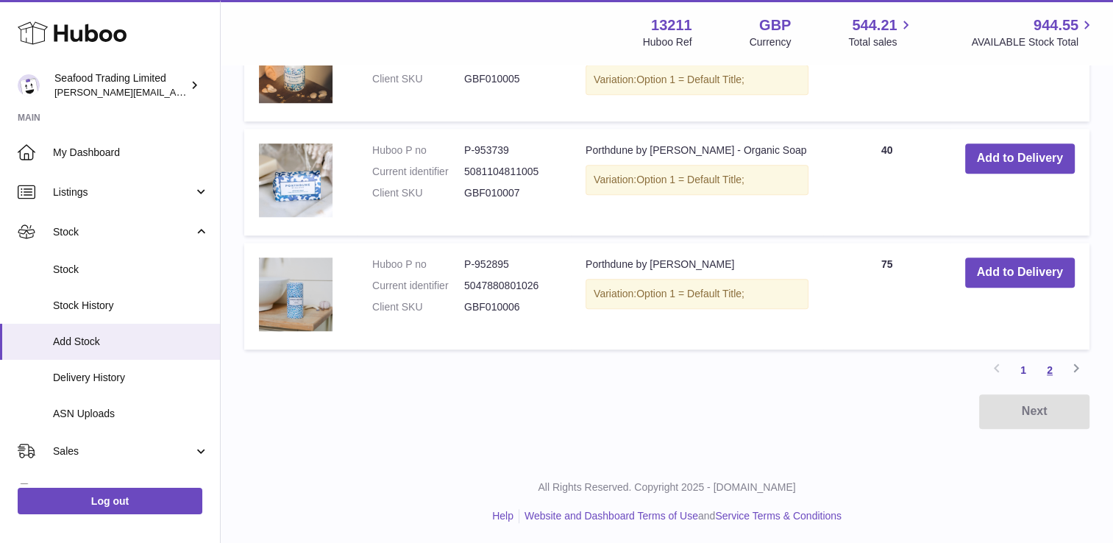
click at [1052, 360] on link "2" at bounding box center [1050, 370] width 26 height 26
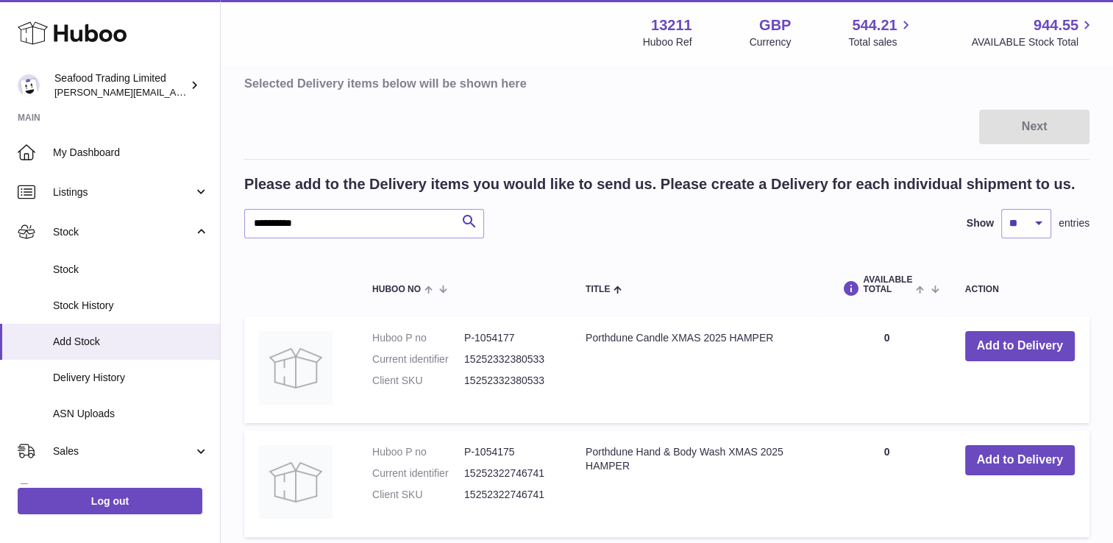
scroll to position [109, 0]
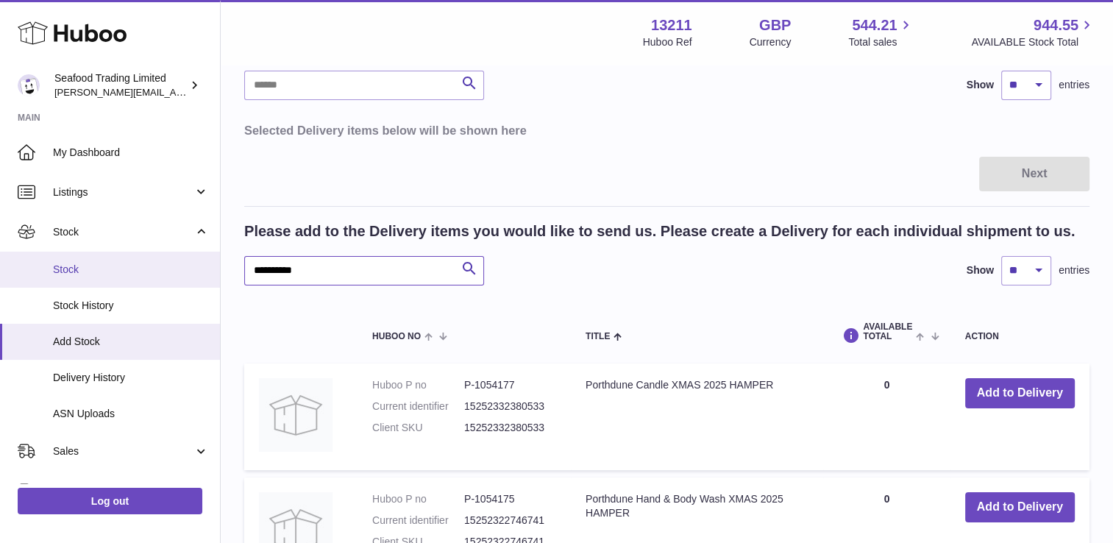
drag, startPoint x: 307, startPoint y: 273, endPoint x: 196, endPoint y: 258, distance: 112.2
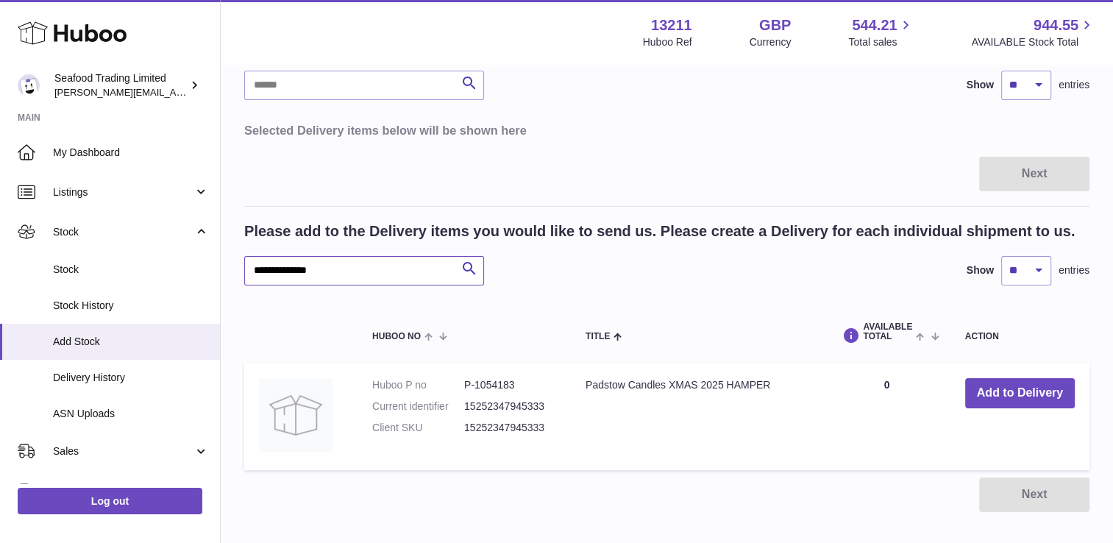
drag, startPoint x: 344, startPoint y: 262, endPoint x: 253, endPoint y: 260, distance: 91.2
click at [253, 260] on input "**********" at bounding box center [364, 270] width 240 height 29
type input "*"
click at [79, 26] on icon at bounding box center [72, 32] width 109 height 29
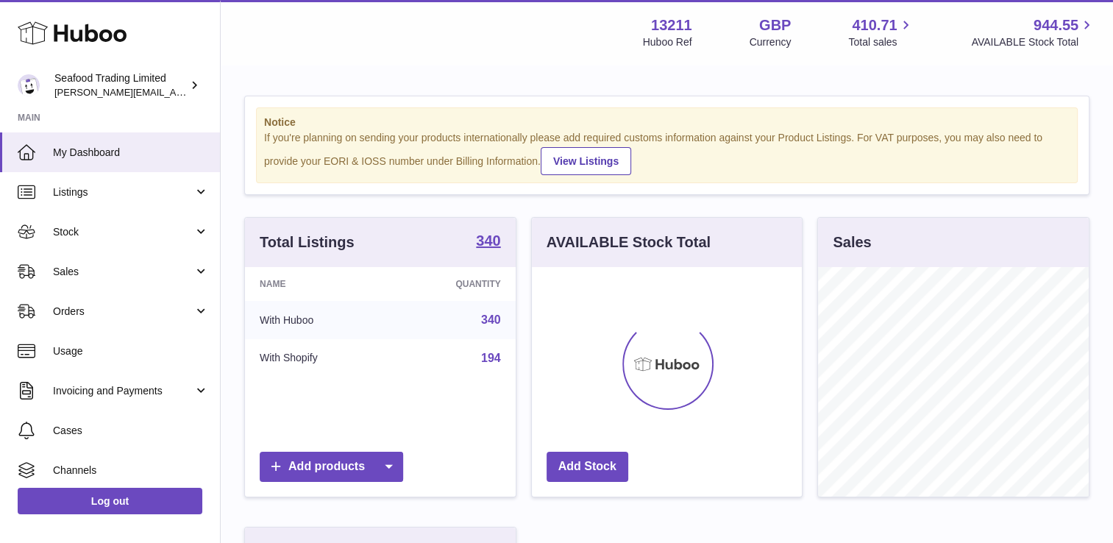
scroll to position [230, 271]
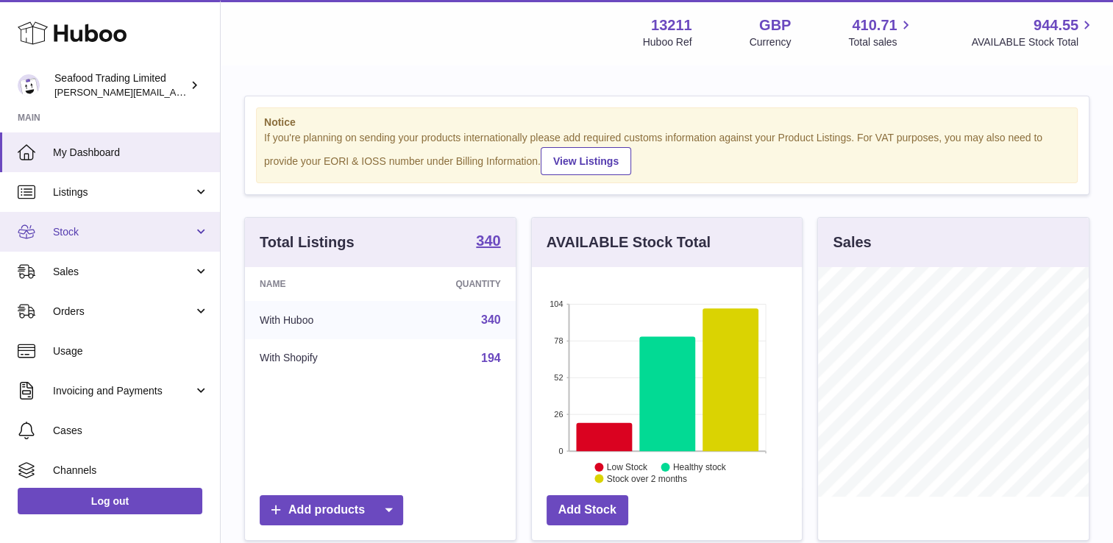
click at [125, 232] on span "Stock" at bounding box center [123, 232] width 141 height 14
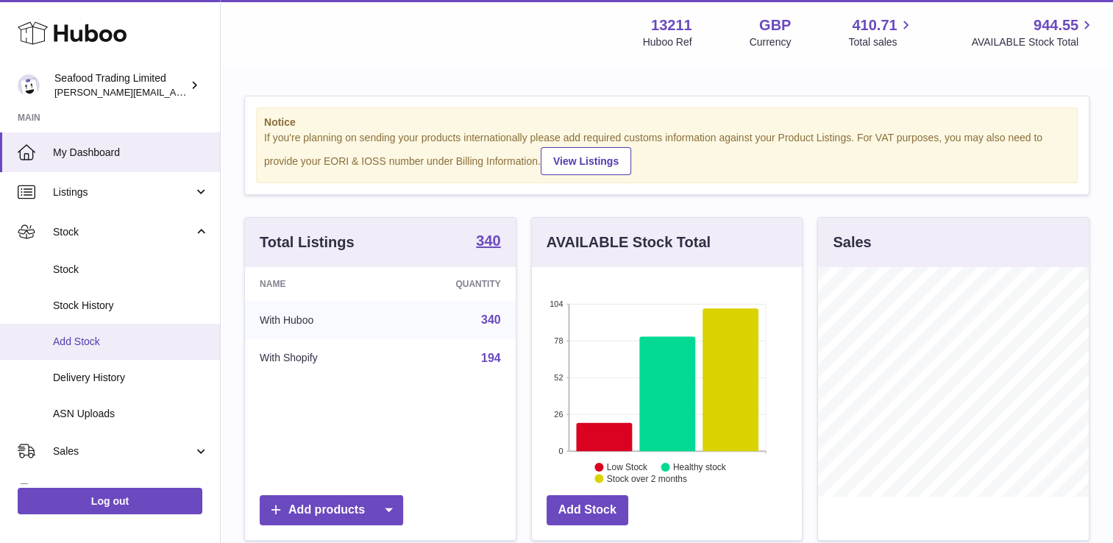
click at [102, 335] on span "Add Stock" at bounding box center [131, 342] width 156 height 14
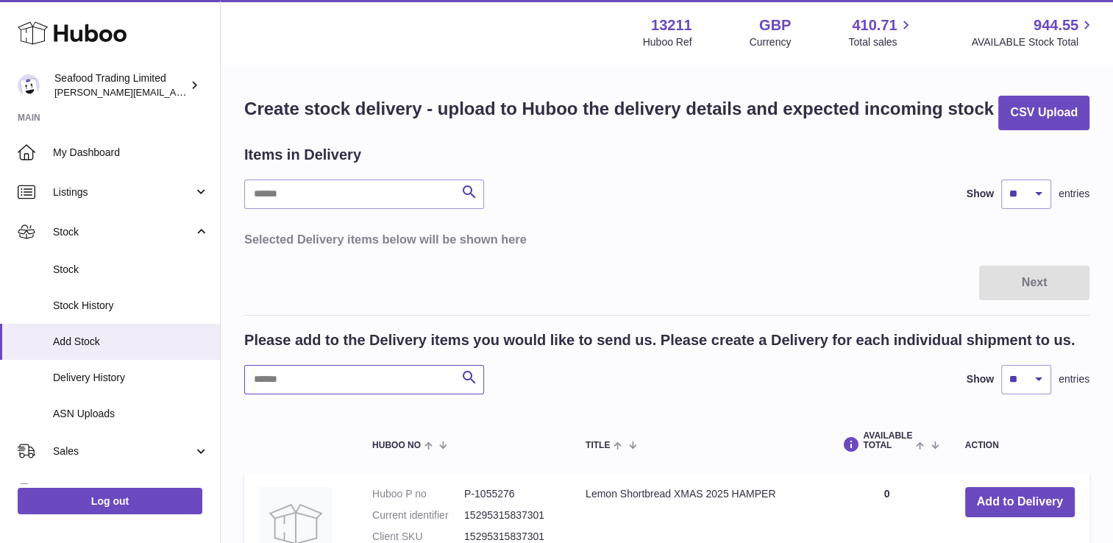
click at [295, 389] on input "text" at bounding box center [364, 379] width 240 height 29
drag, startPoint x: 319, startPoint y: 377, endPoint x: 238, endPoint y: 373, distance: 80.3
click at [238, 373] on div "Create stock delivery - upload to Huboo the delivery details and expected incom…" at bounding box center [667, 415] width 892 height 698
type input "****"
